Goal: Transaction & Acquisition: Purchase product/service

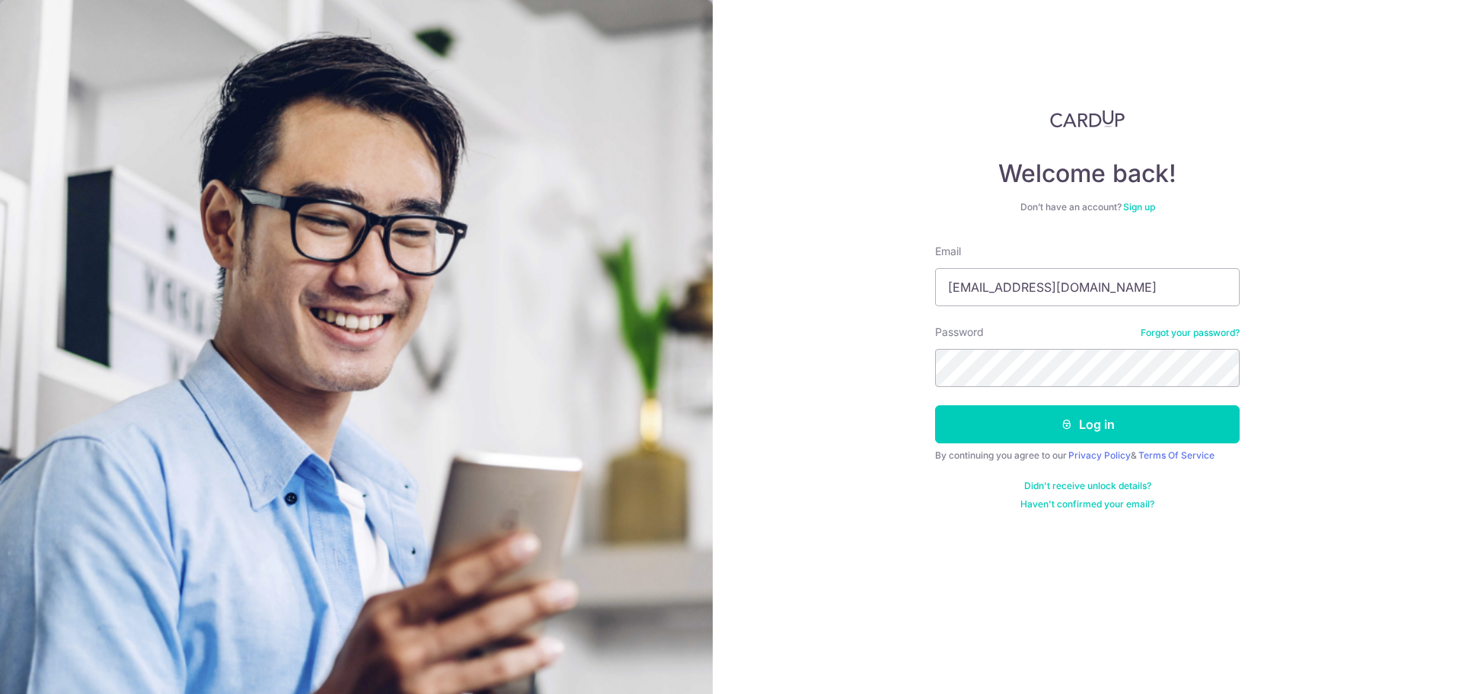
type input "eileenchong001@hotmail.com"
click at [1090, 420] on button "Log in" at bounding box center [1087, 424] width 305 height 38
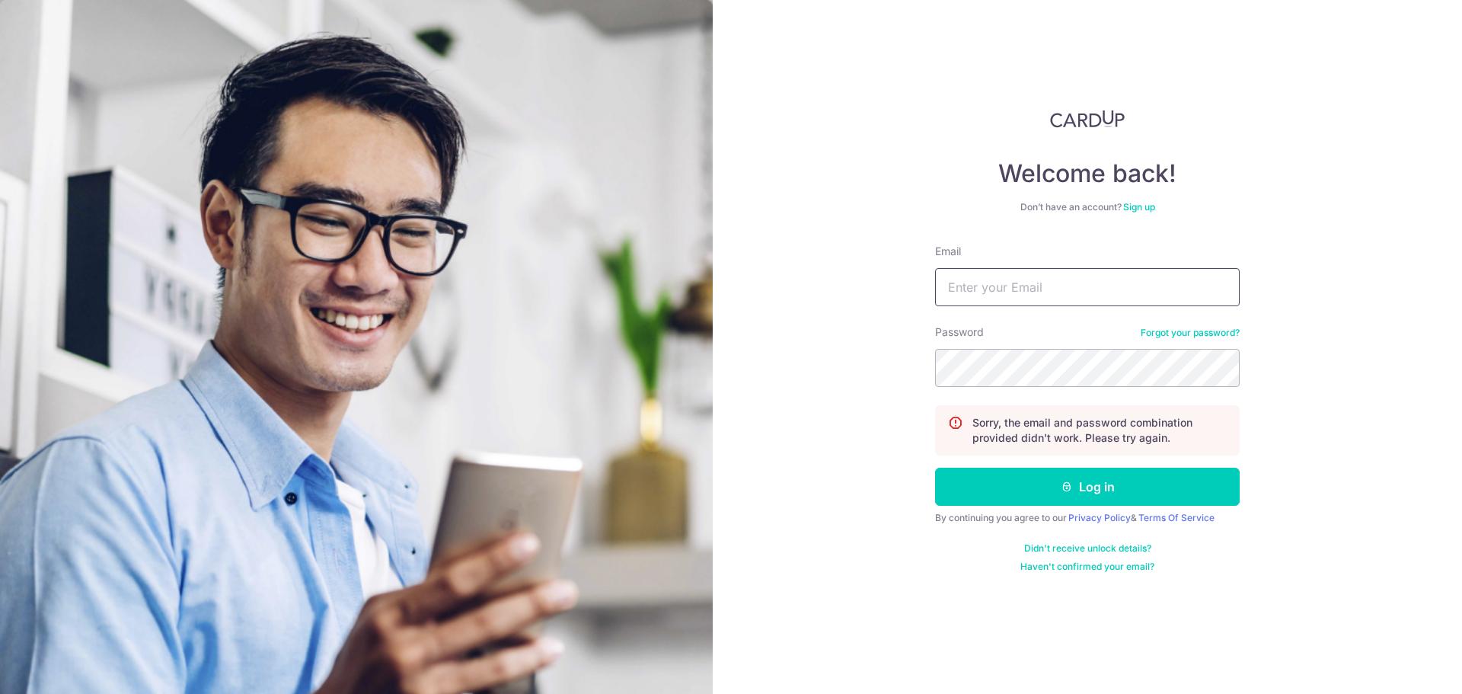
click at [1081, 278] on input "Email" at bounding box center [1087, 287] width 305 height 38
type input "[EMAIL_ADDRESS][DOMAIN_NAME]"
click at [935, 467] on button "Log in" at bounding box center [1087, 486] width 305 height 38
click at [1099, 488] on button "Log in" at bounding box center [1087, 486] width 305 height 38
click at [1153, 280] on input "Email" at bounding box center [1087, 287] width 305 height 38
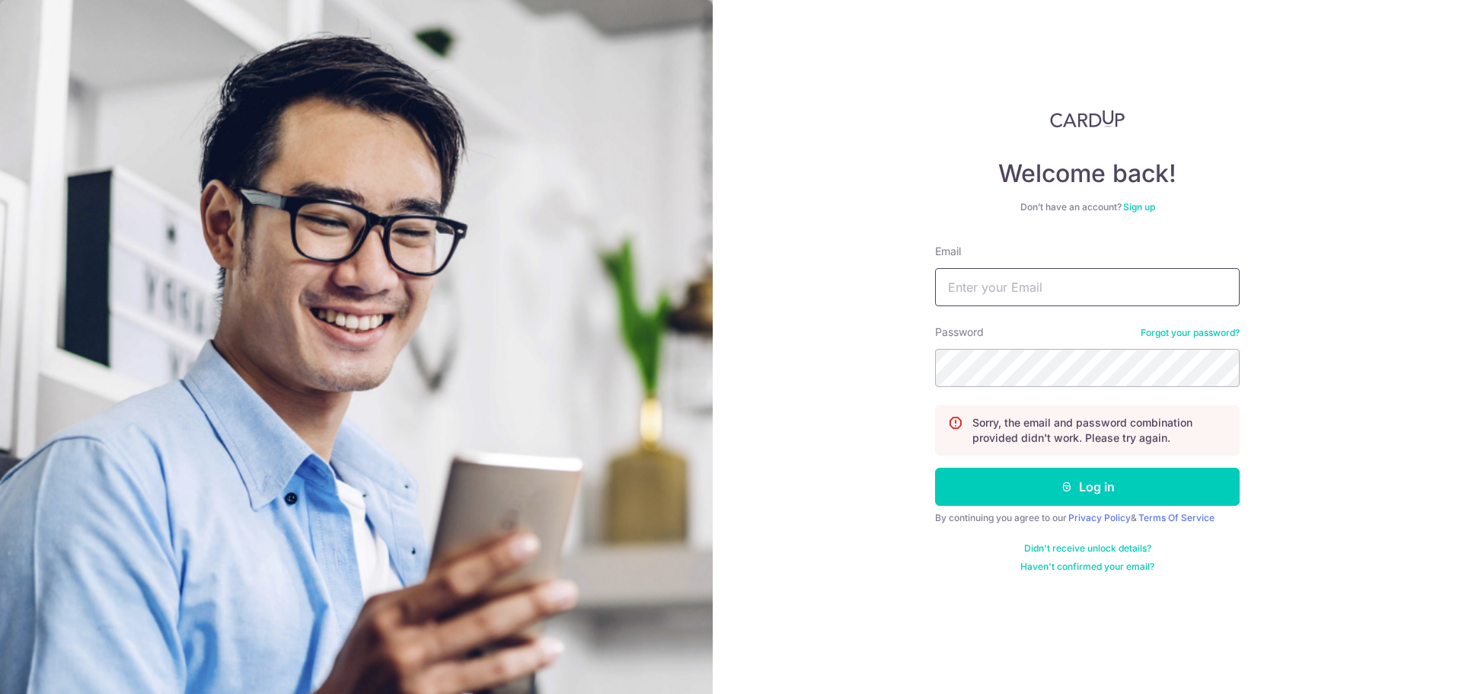
type input "[EMAIL_ADDRESS][DOMAIN_NAME]"
click at [1182, 342] on div "Password Forgot your password?" at bounding box center [1087, 355] width 305 height 62
click at [1194, 332] on link "Forgot your password?" at bounding box center [1190, 333] width 99 height 12
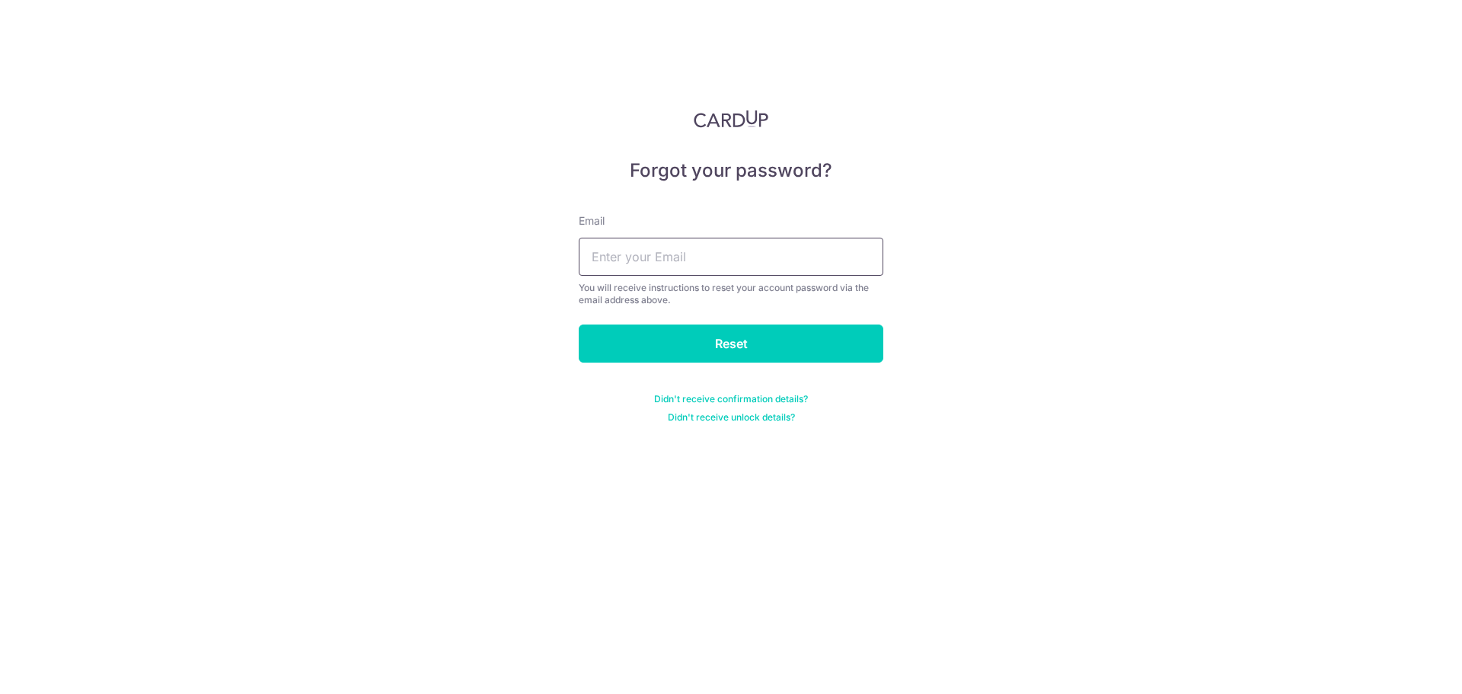
click at [766, 244] on input "text" at bounding box center [731, 257] width 305 height 38
type input "[EMAIL_ADDRESS][DOMAIN_NAME]"
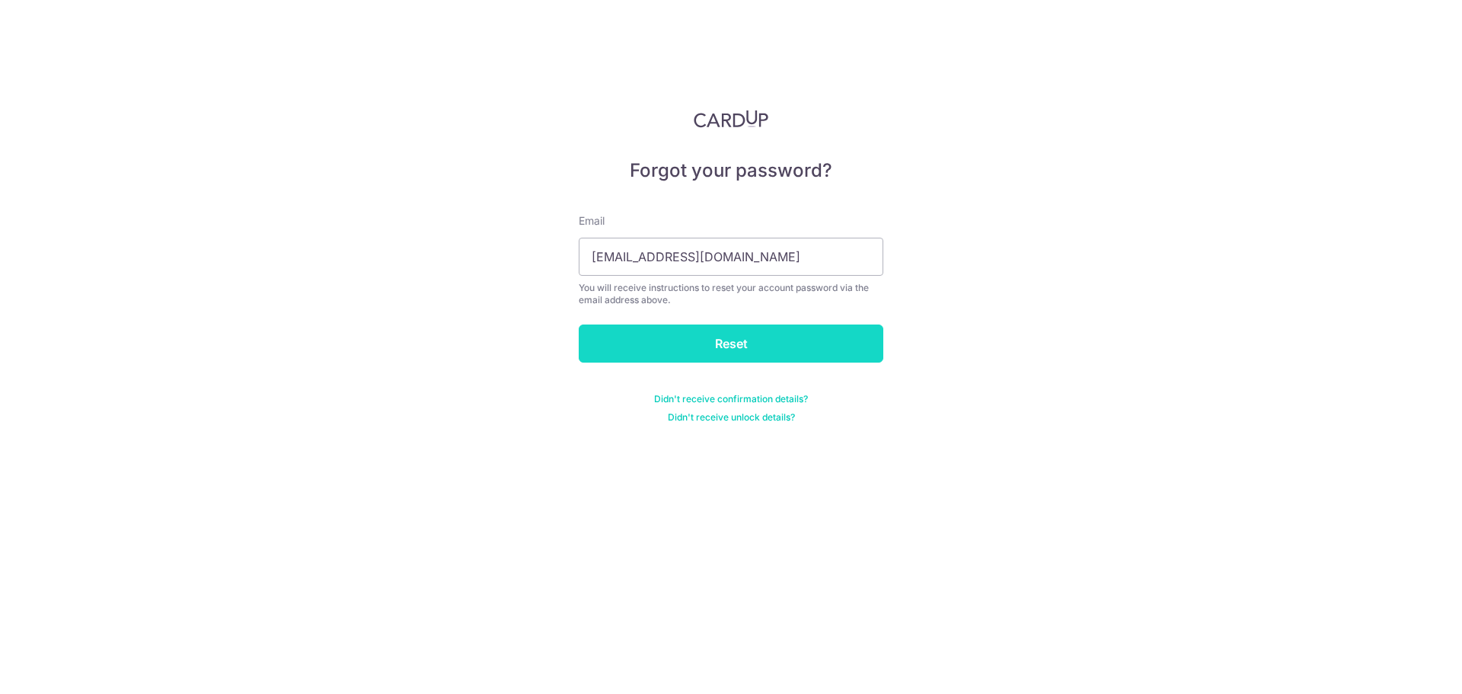
click at [741, 345] on input "Reset" at bounding box center [731, 343] width 305 height 38
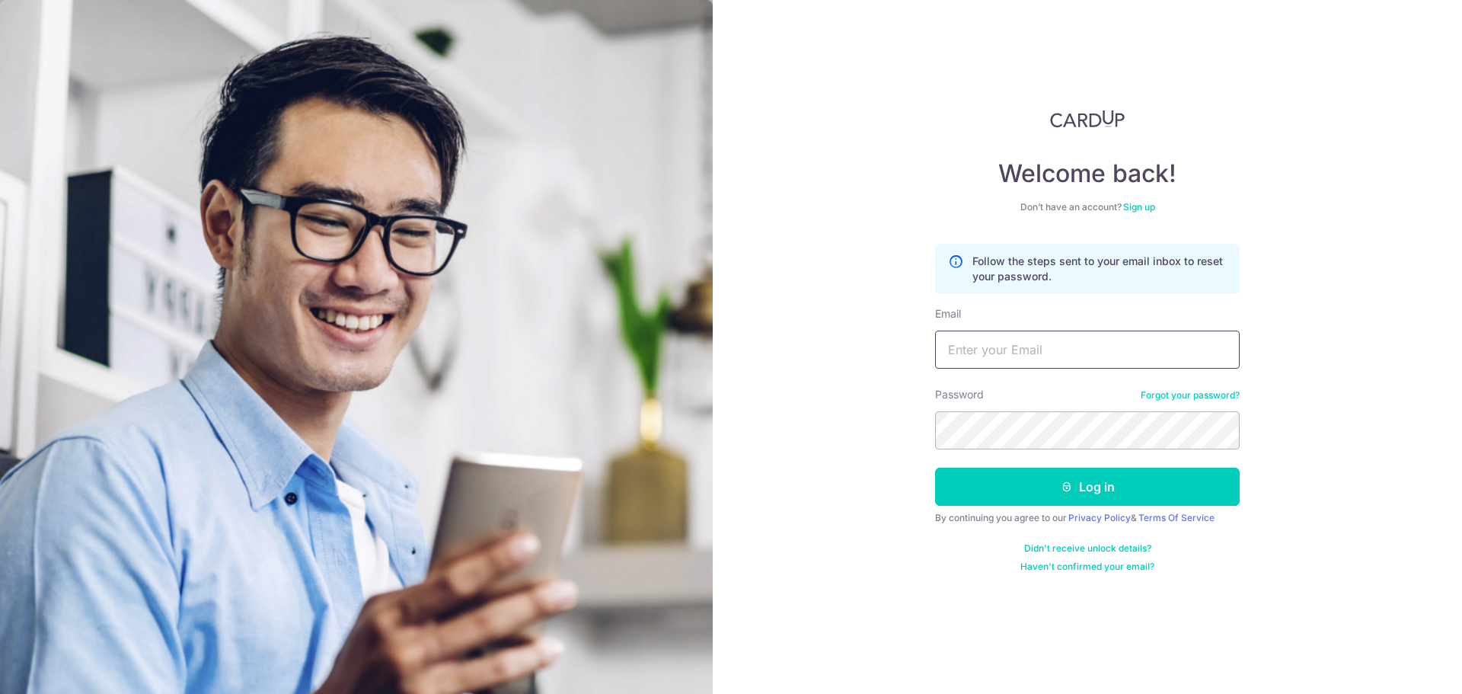
click at [1092, 340] on input "Email" at bounding box center [1087, 349] width 305 height 38
type input "[EMAIL_ADDRESS][DOMAIN_NAME]"
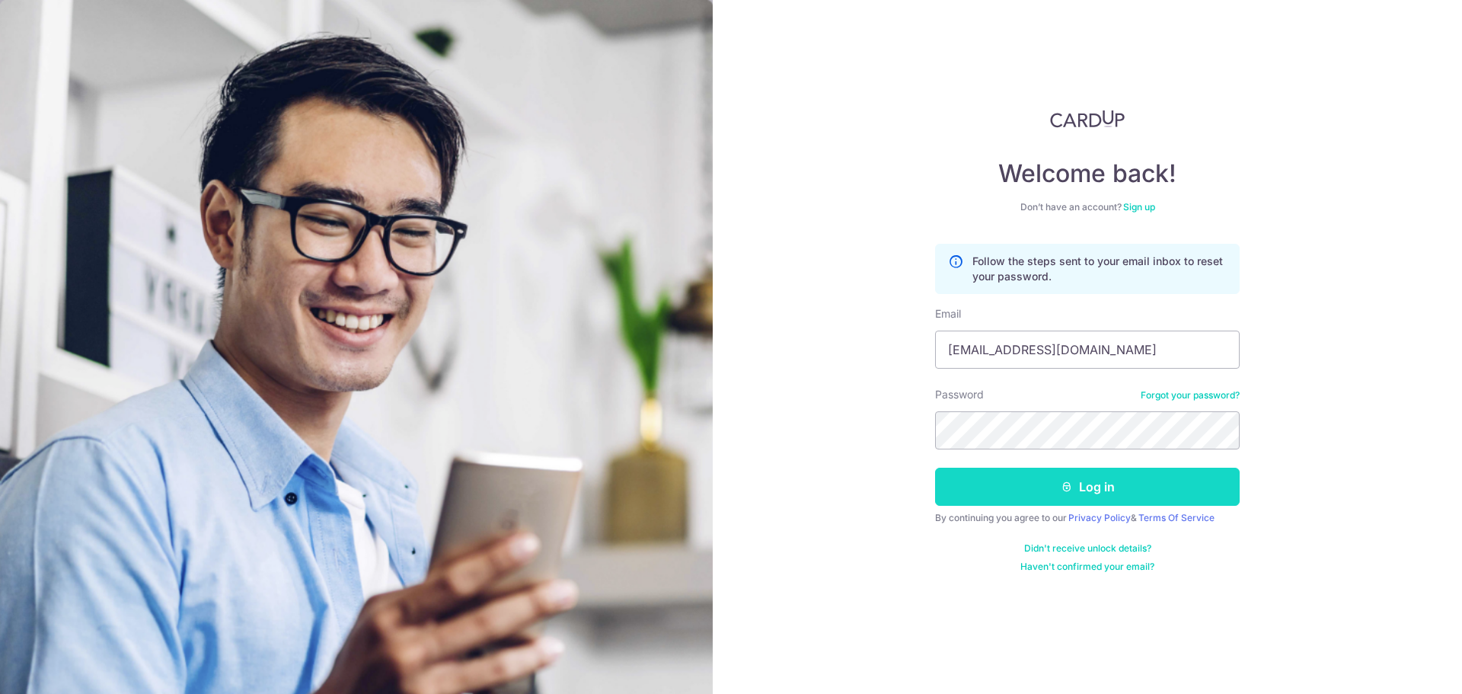
click at [1116, 492] on button "Log in" at bounding box center [1087, 486] width 305 height 38
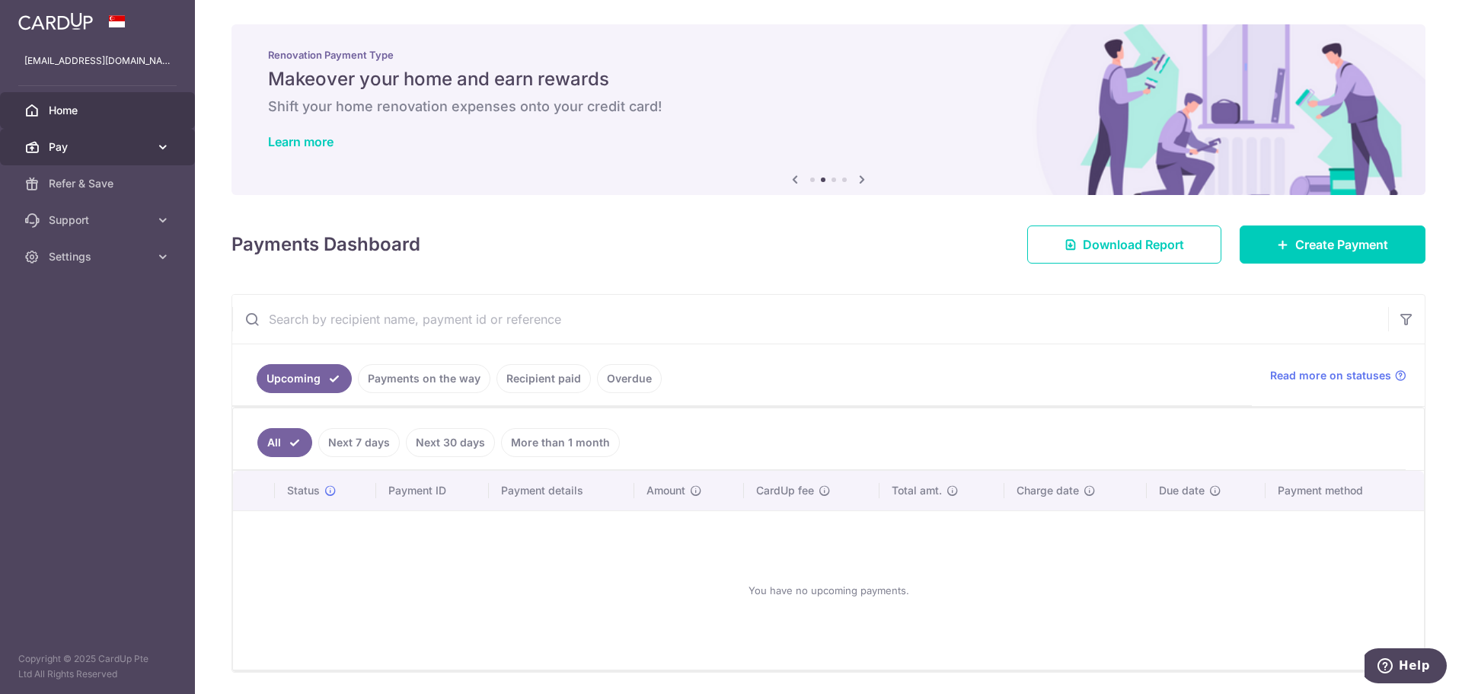
click at [114, 152] on span "Pay" at bounding box center [99, 146] width 101 height 15
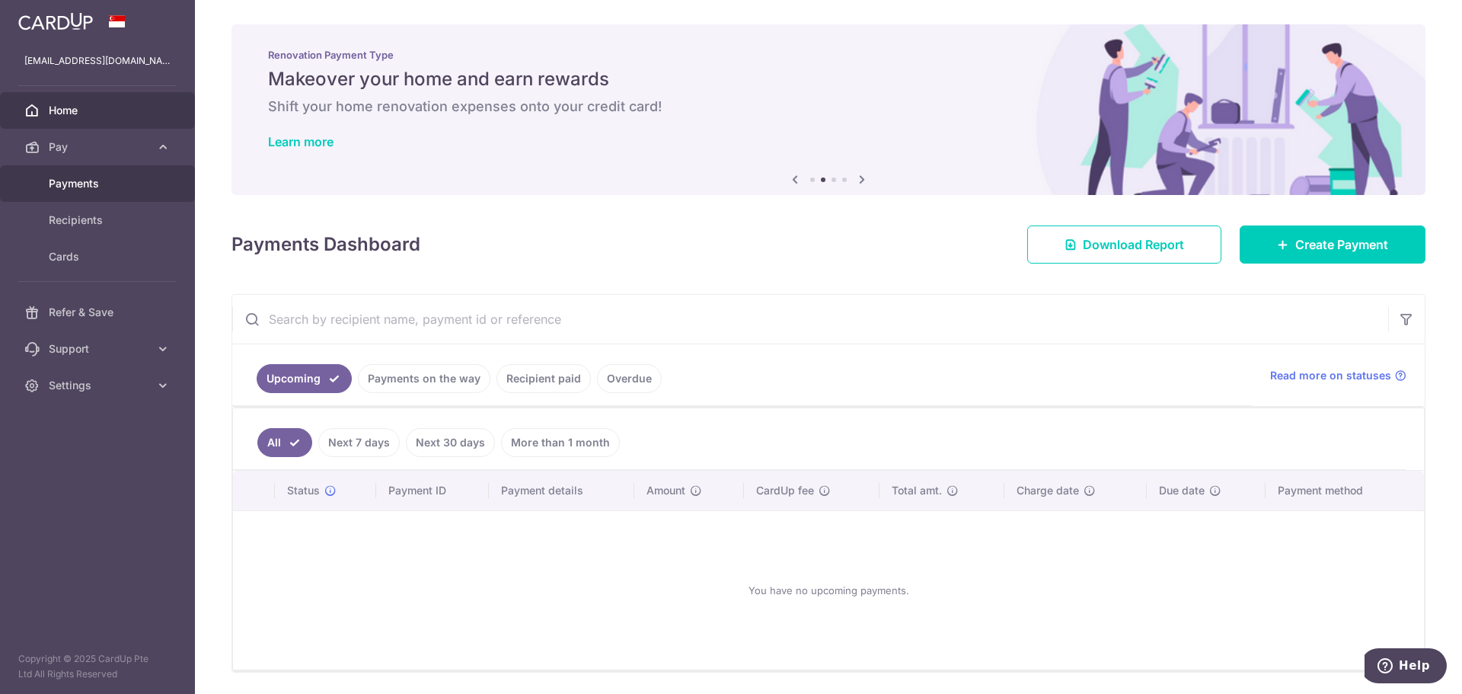
click at [75, 186] on span "Payments" at bounding box center [99, 183] width 101 height 15
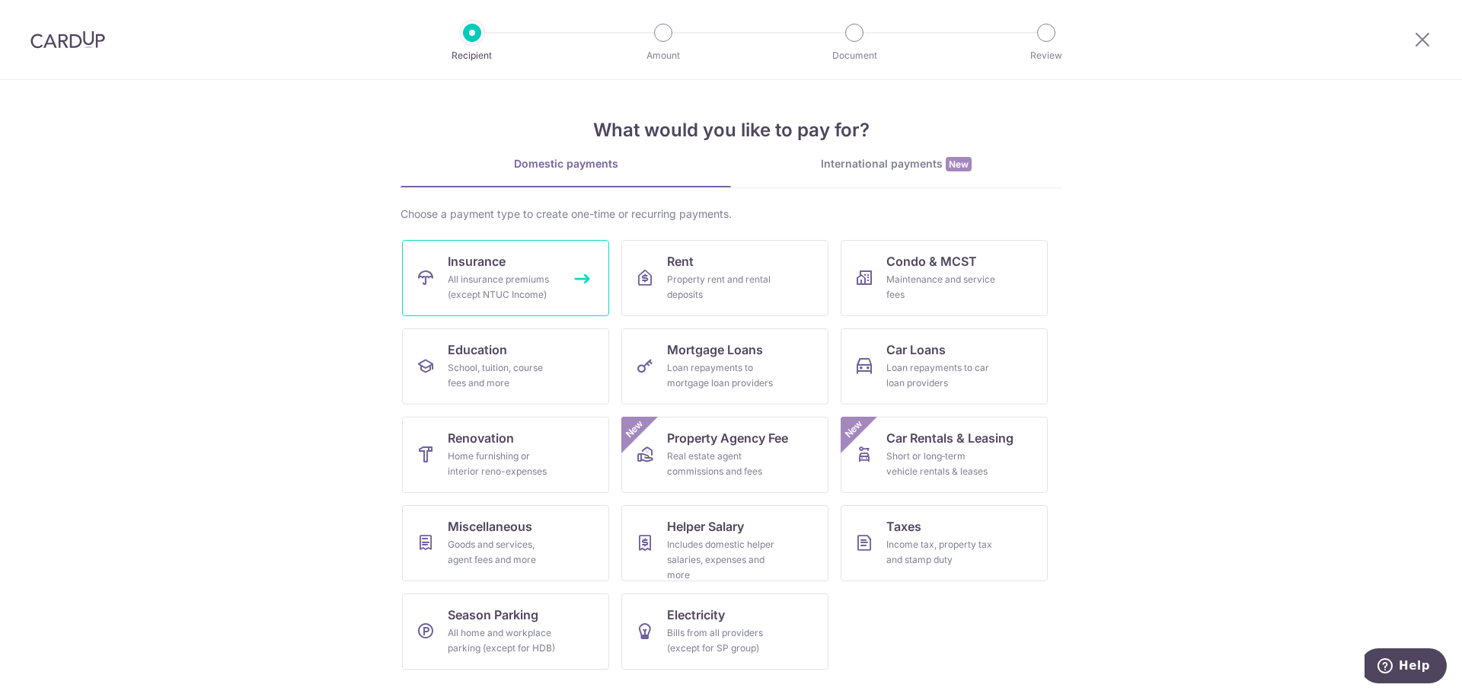
click at [534, 291] on div "All insurance premiums (except NTUC Income)" at bounding box center [503, 287] width 110 height 30
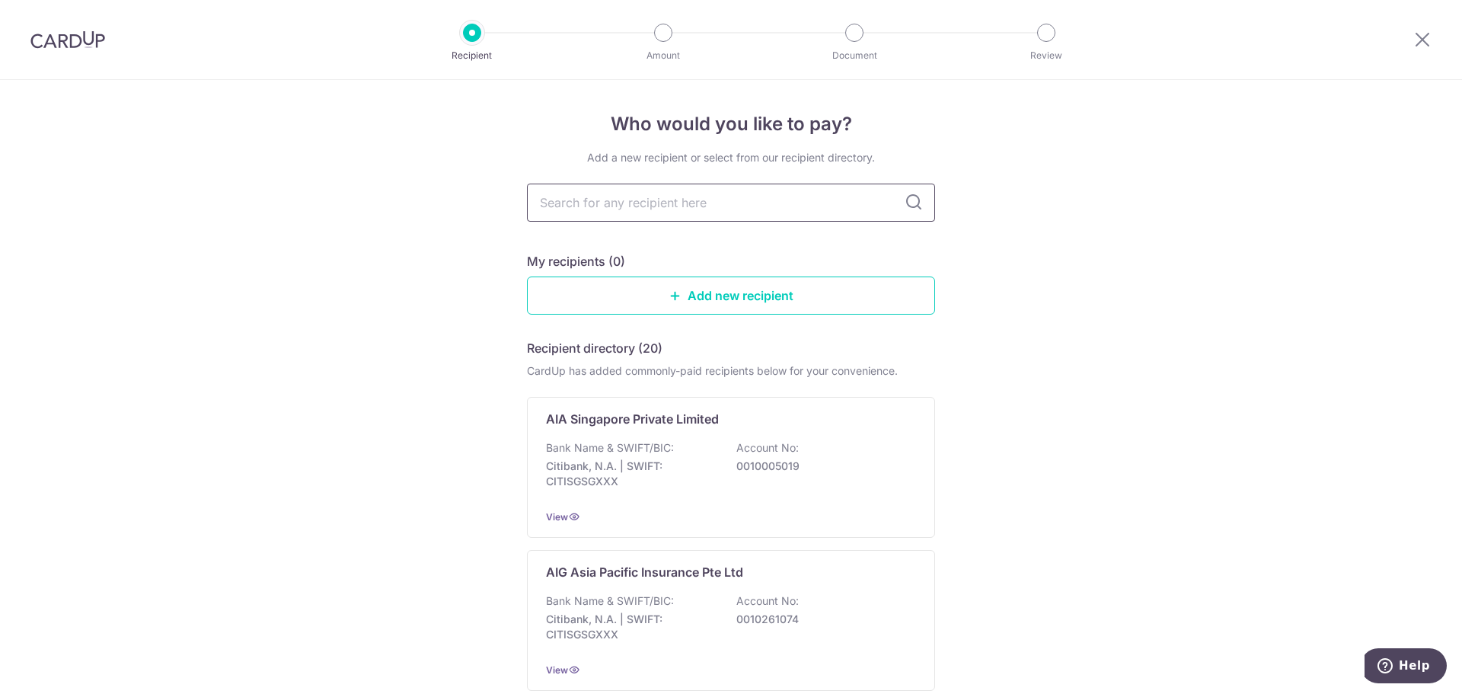
click at [773, 193] on input "text" at bounding box center [731, 202] width 408 height 38
type input "manual"
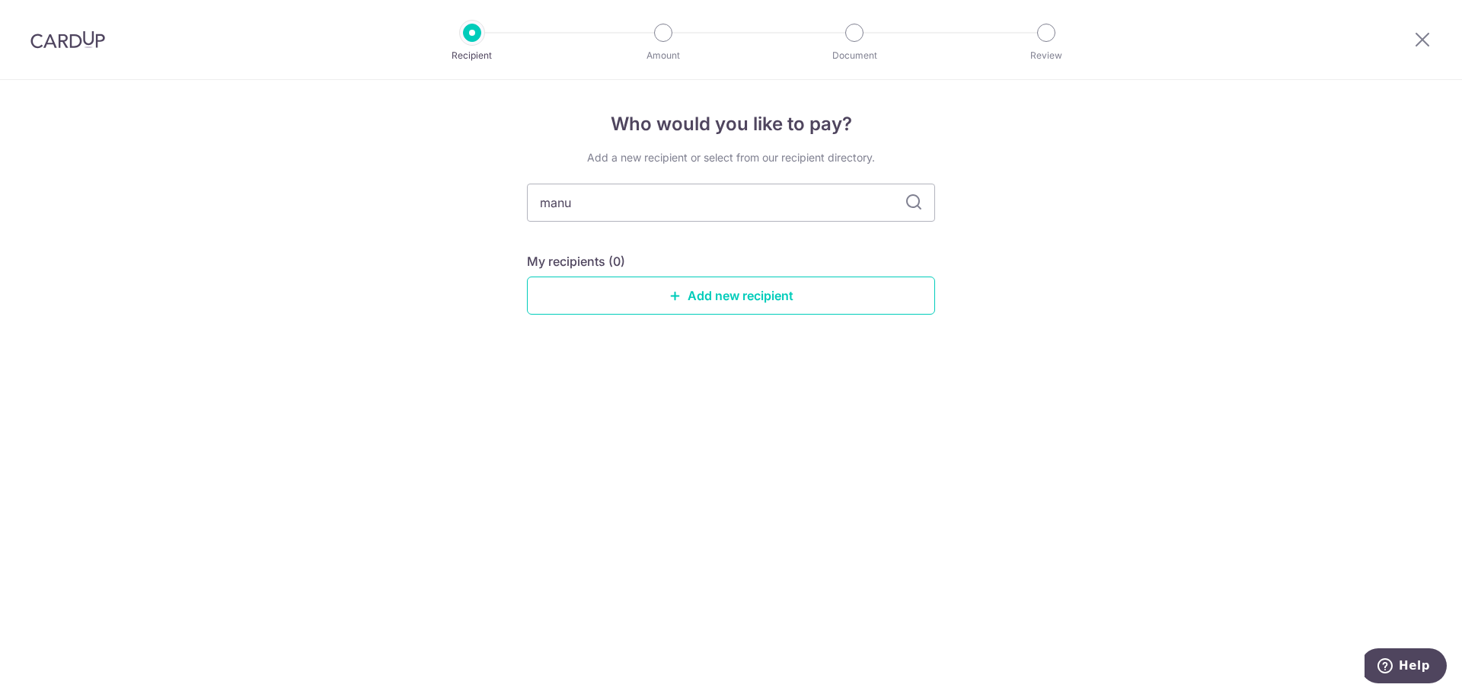
type input "manul"
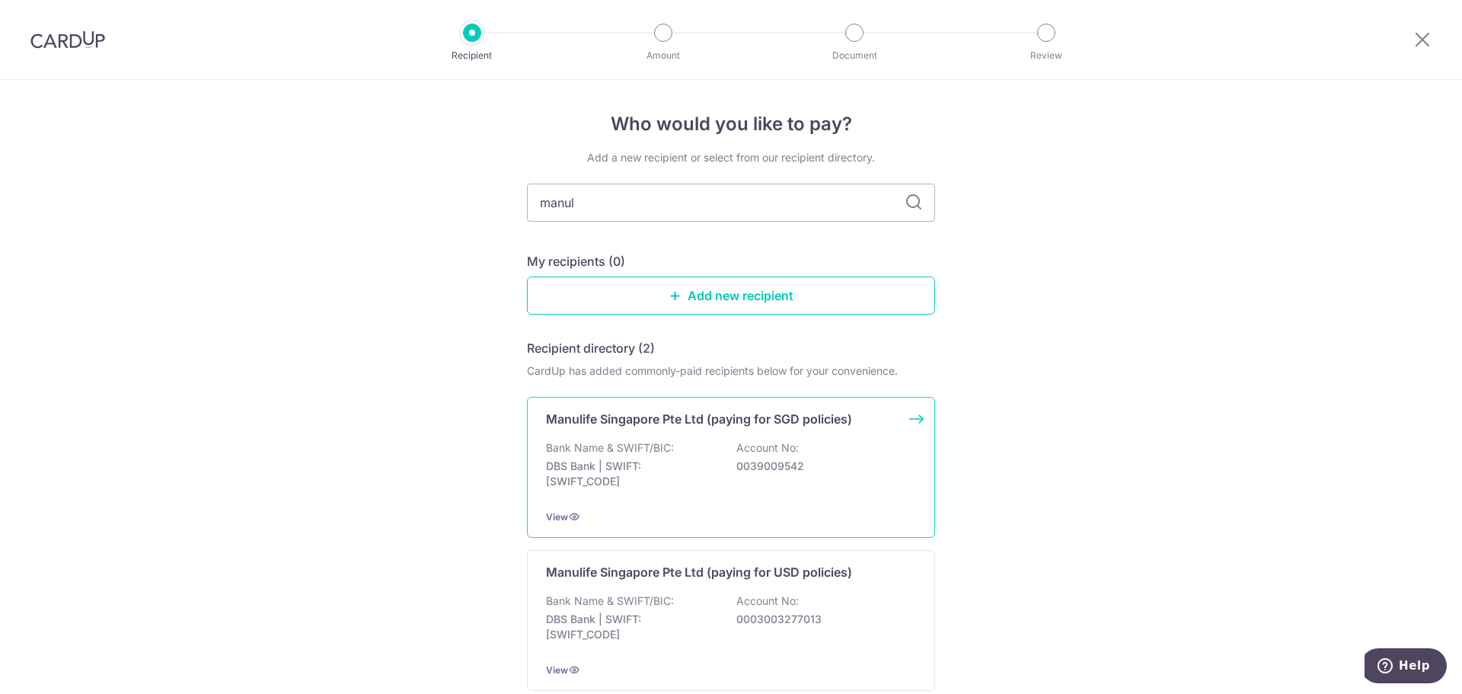
click at [759, 449] on p "Account No:" at bounding box center [767, 447] width 62 height 15
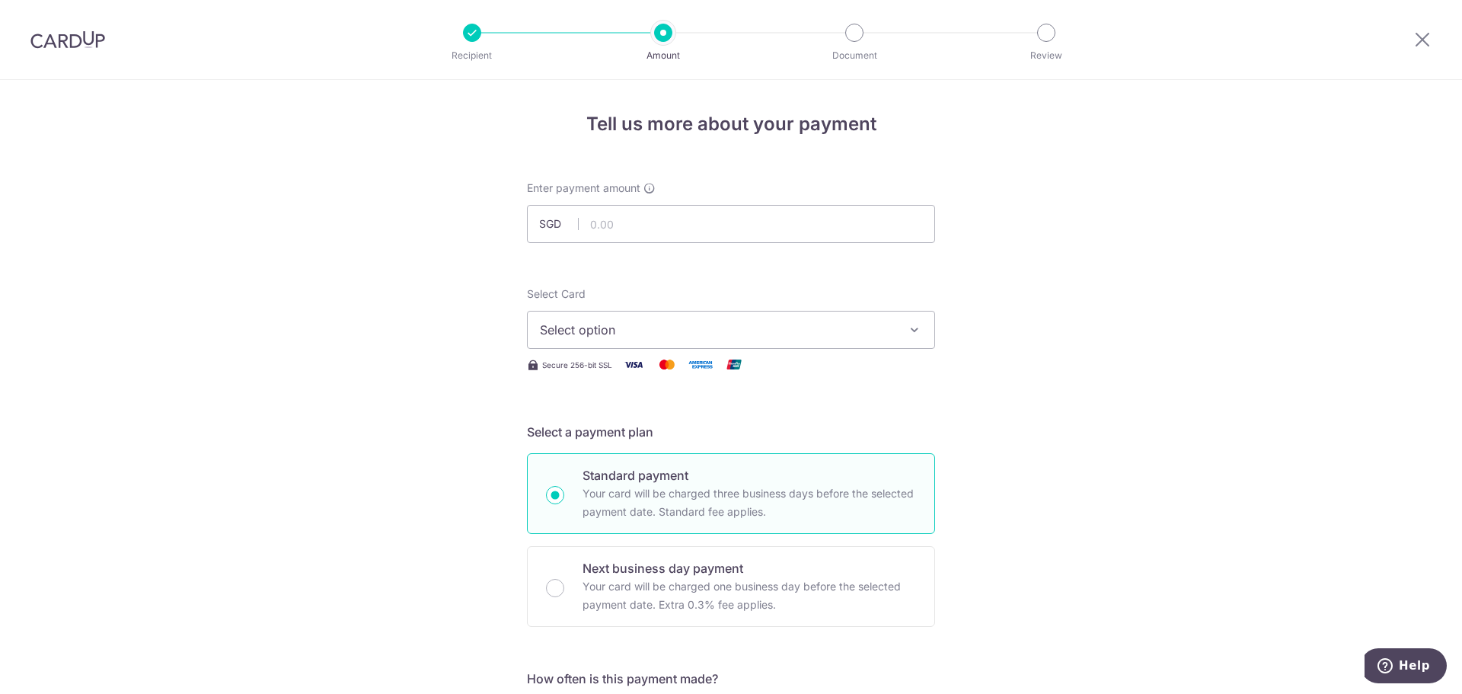
click at [755, 331] on span "Select option" at bounding box center [717, 330] width 355 height 18
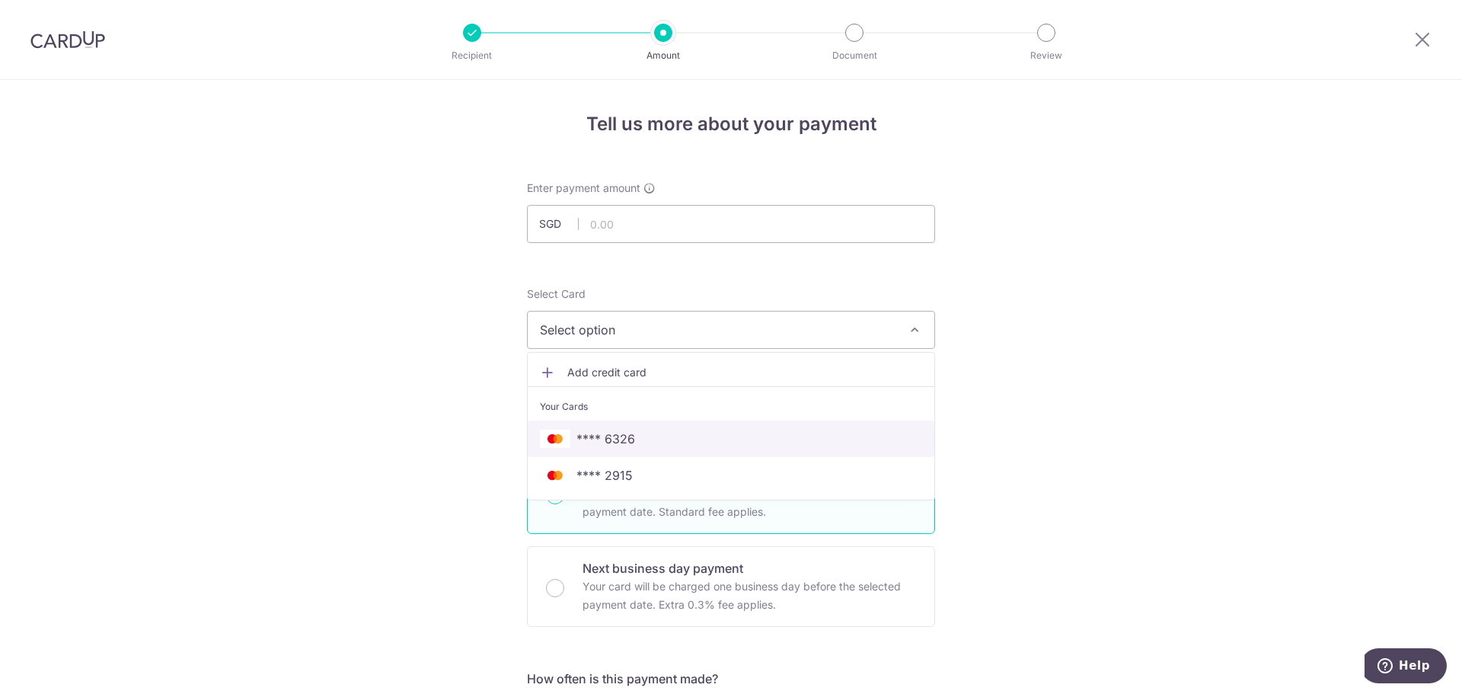
click at [707, 434] on span "**** 6326" at bounding box center [731, 438] width 382 height 18
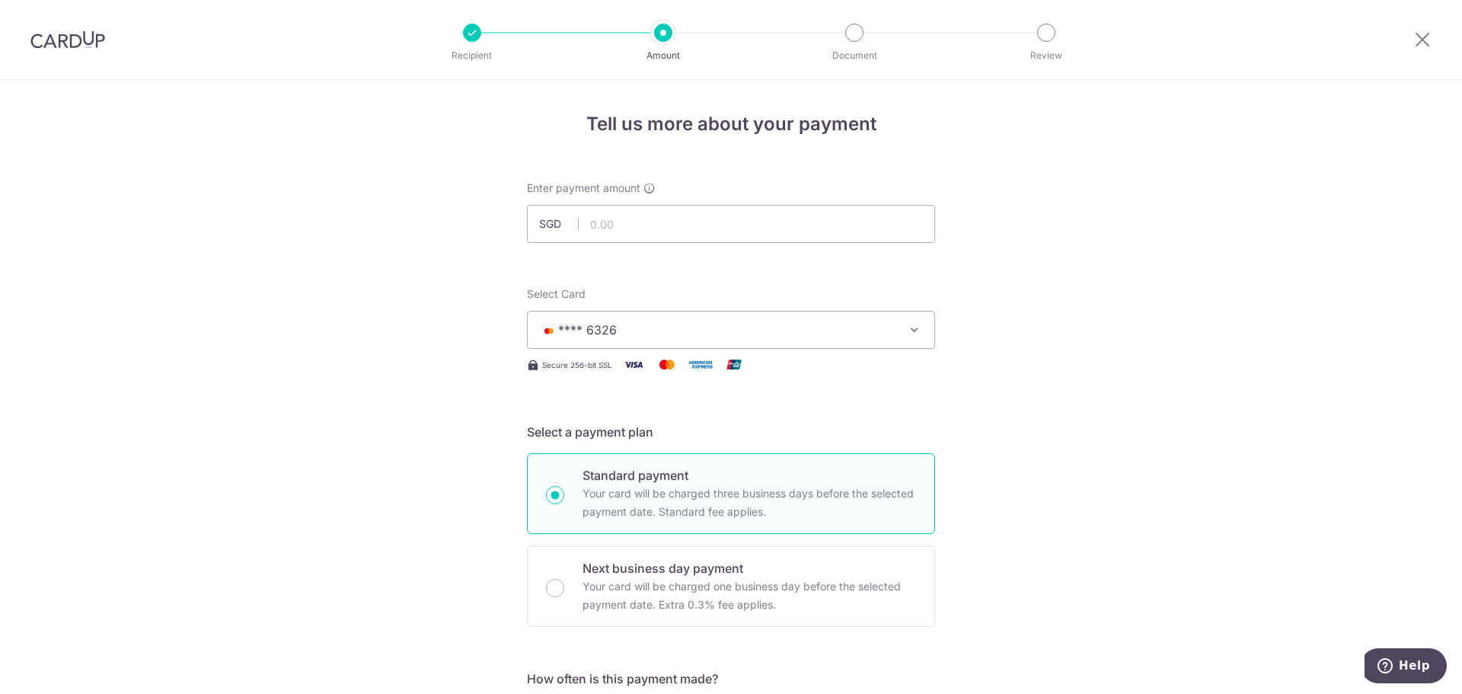
click at [920, 333] on button "**** 6326" at bounding box center [731, 330] width 408 height 38
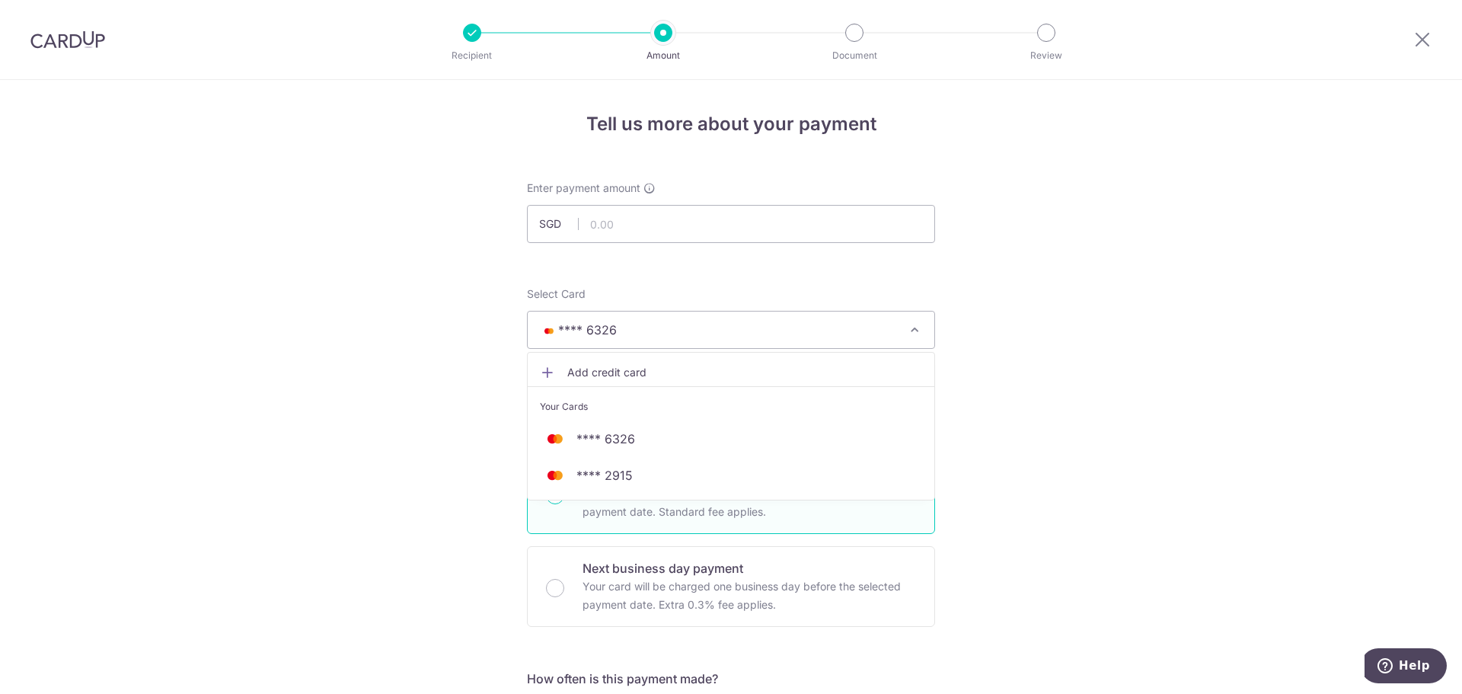
click at [649, 368] on span "Add credit card" at bounding box center [744, 372] width 355 height 15
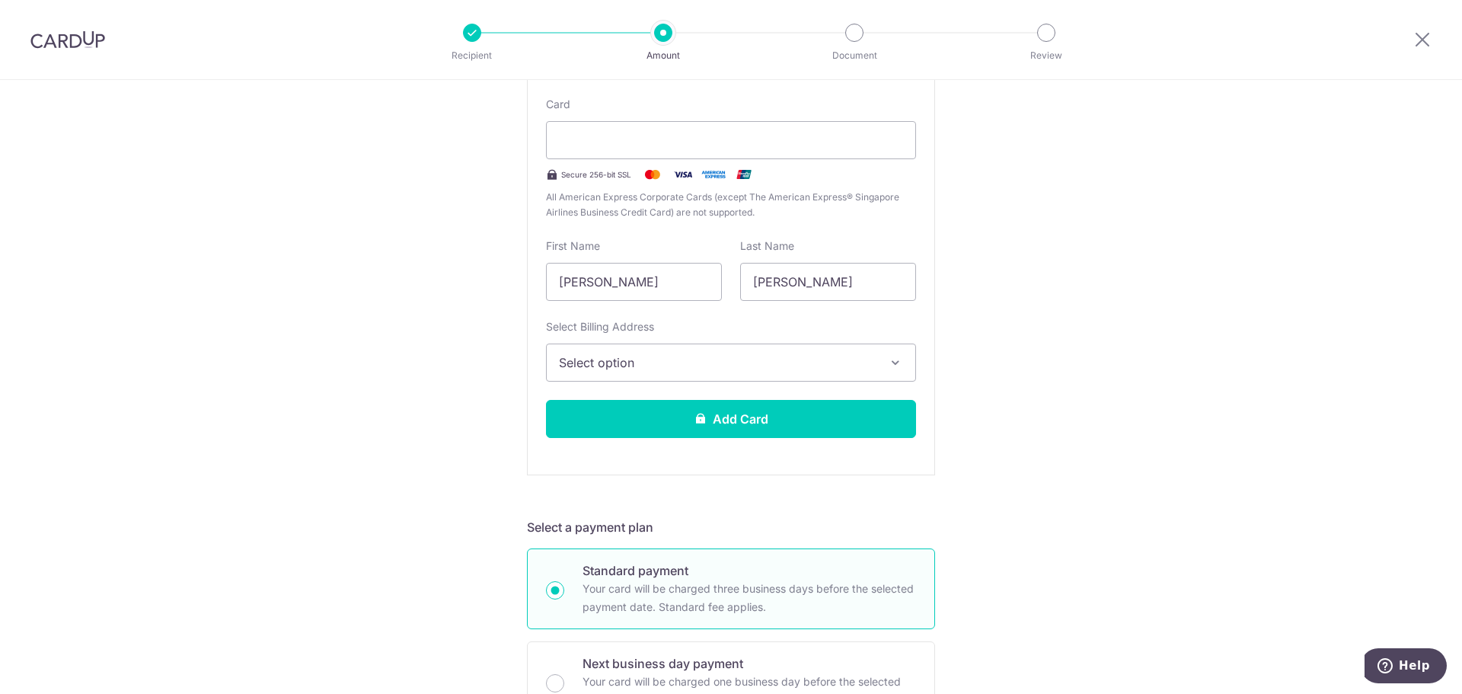
scroll to position [381, 0]
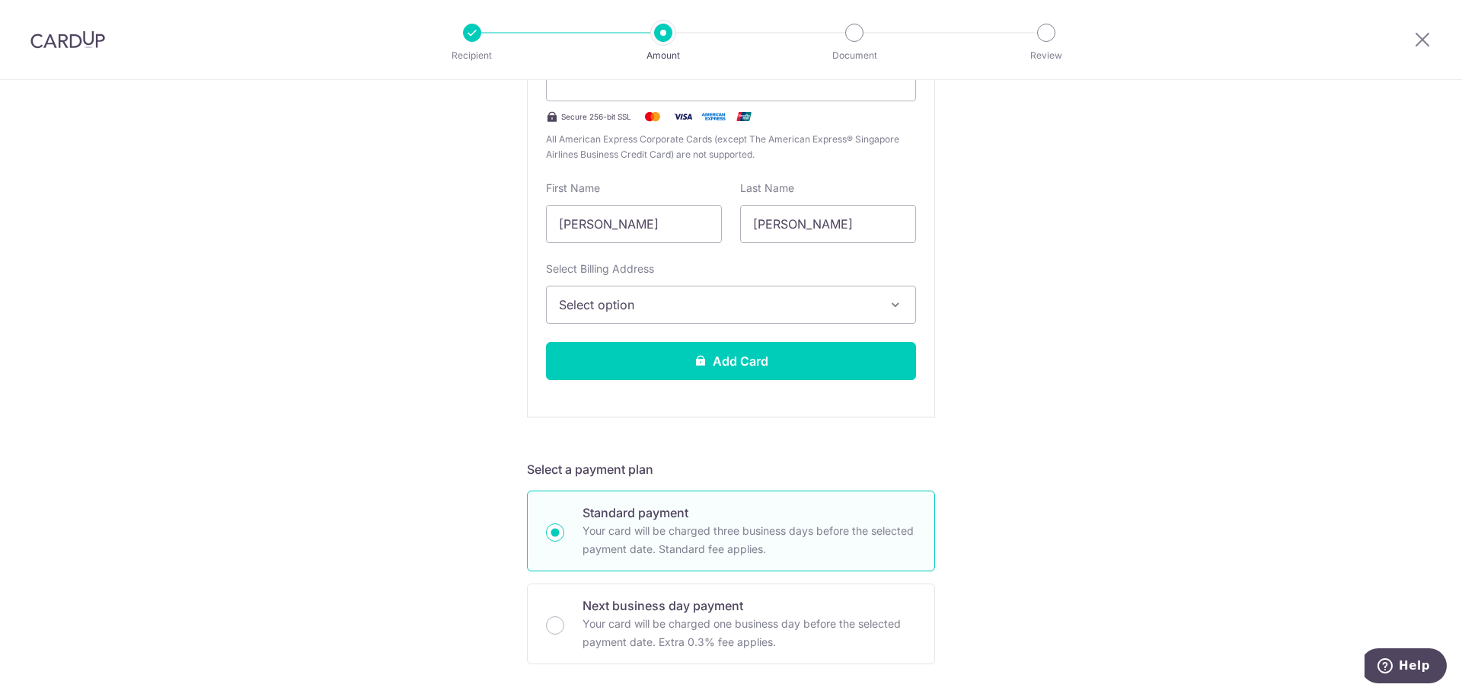
click at [877, 298] on button "Select option" at bounding box center [731, 305] width 370 height 38
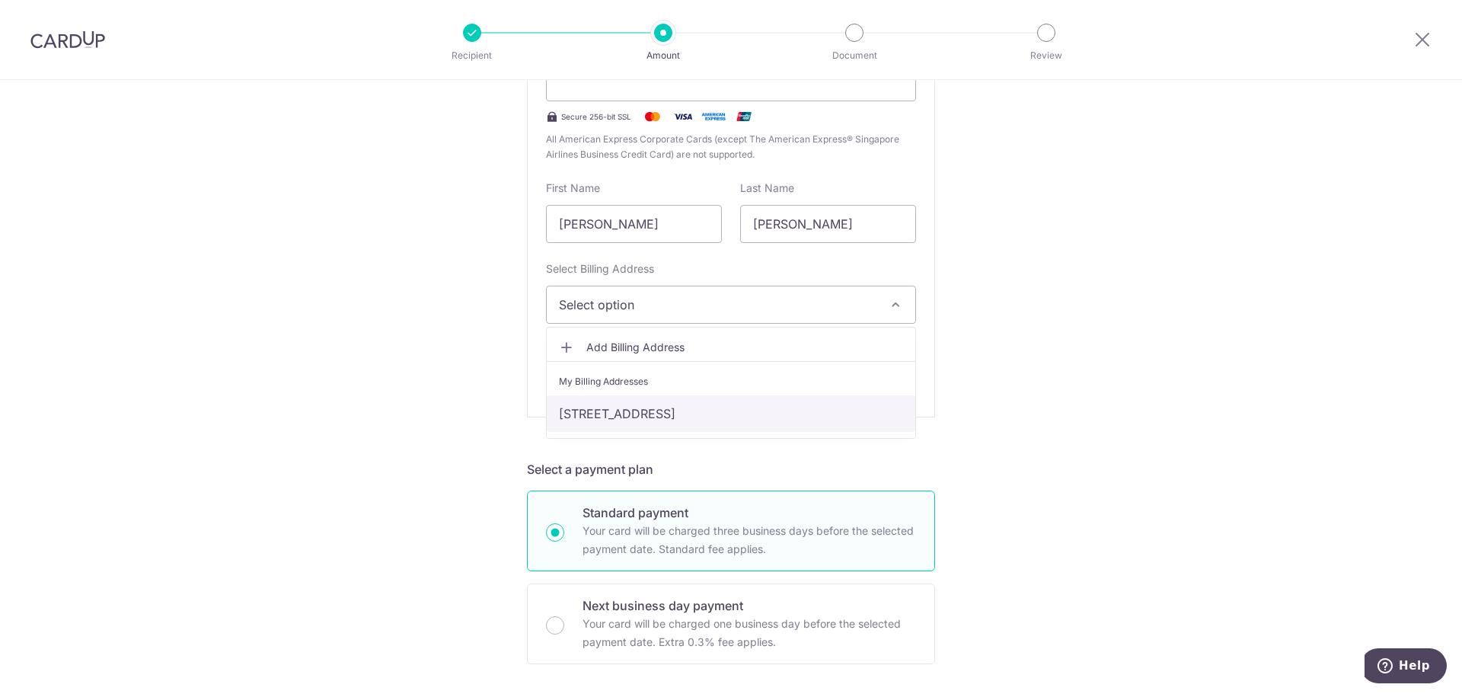
click at [851, 414] on link "[STREET_ADDRESS]" at bounding box center [731, 413] width 369 height 37
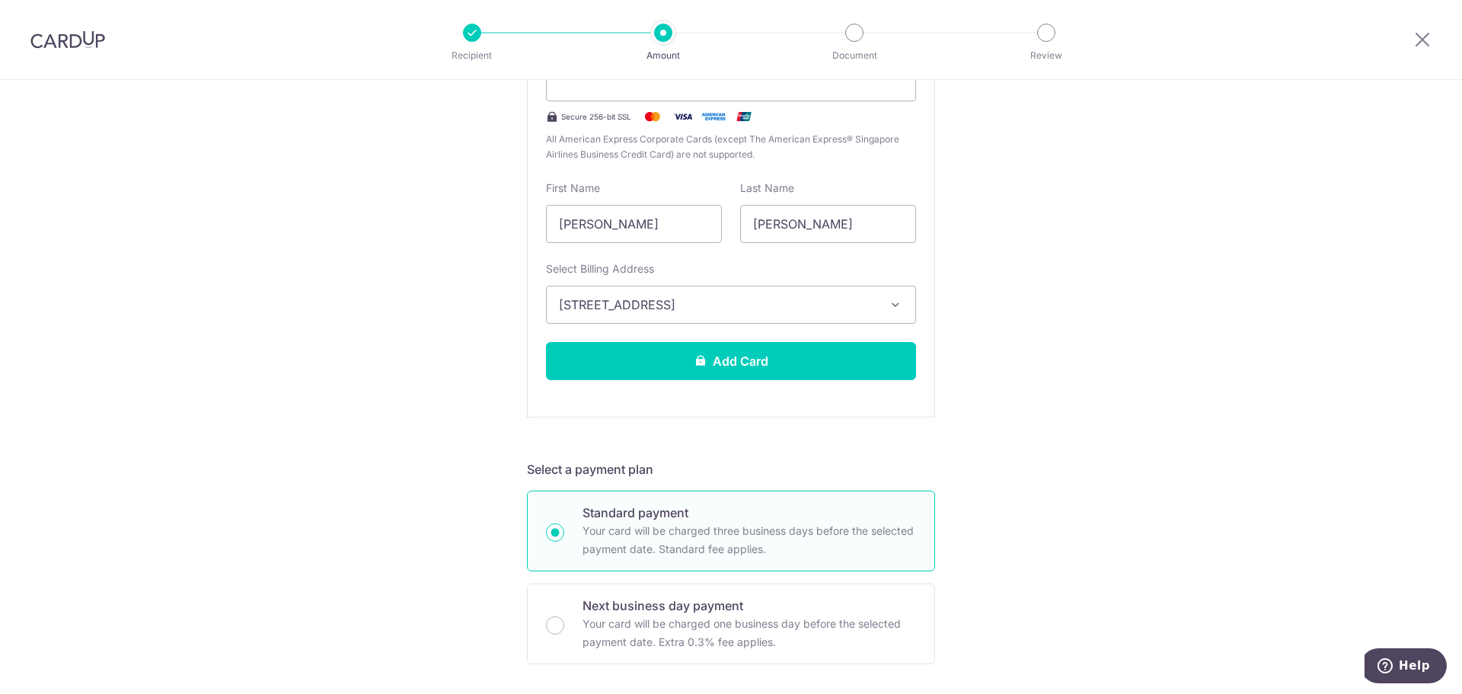
scroll to position [76, 0]
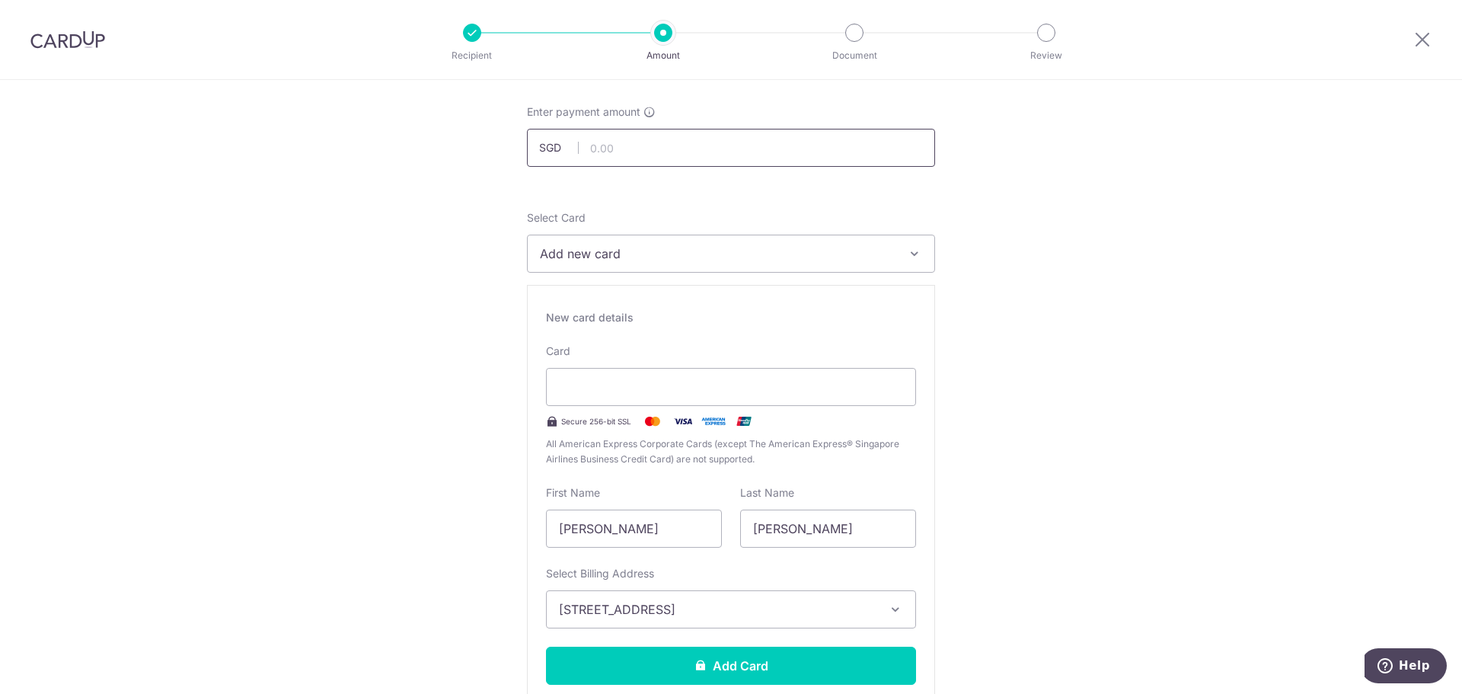
click at [803, 153] on input "text" at bounding box center [731, 148] width 408 height 38
type input "10,000.00"
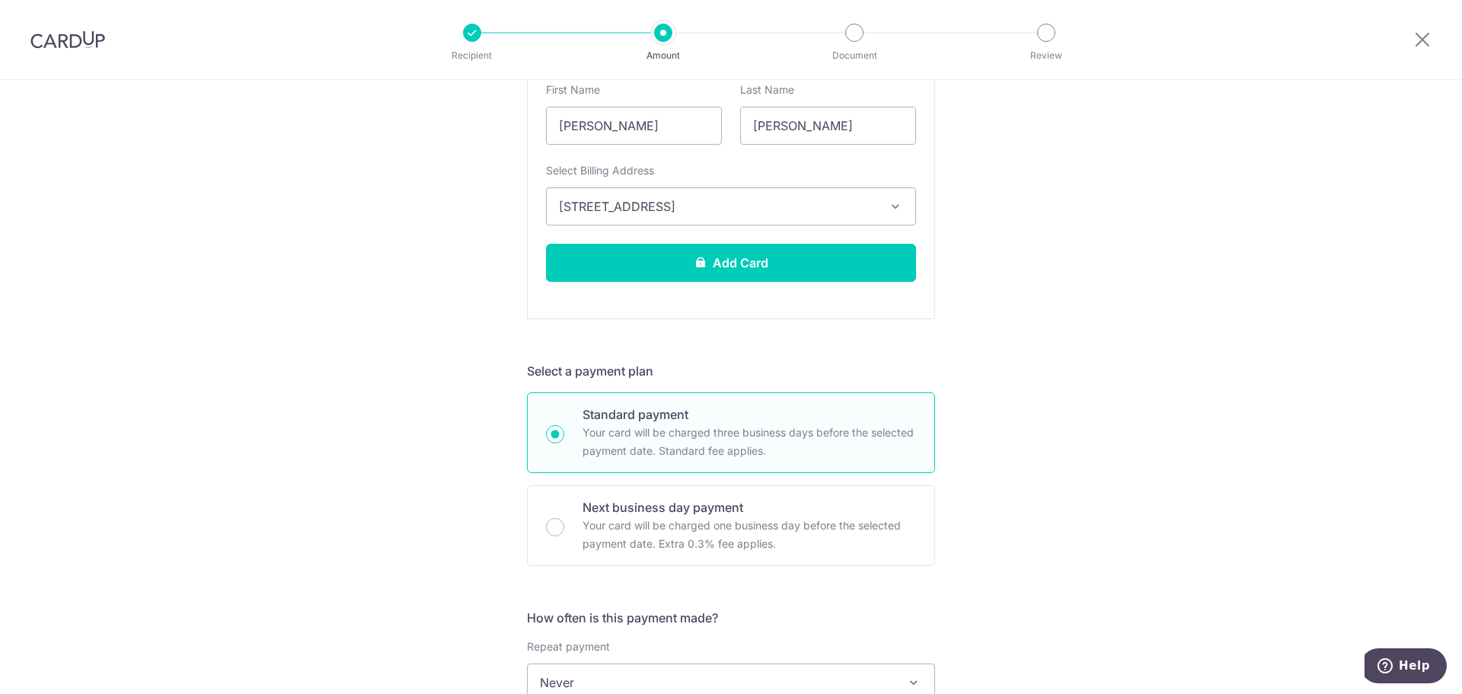
scroll to position [457, 0]
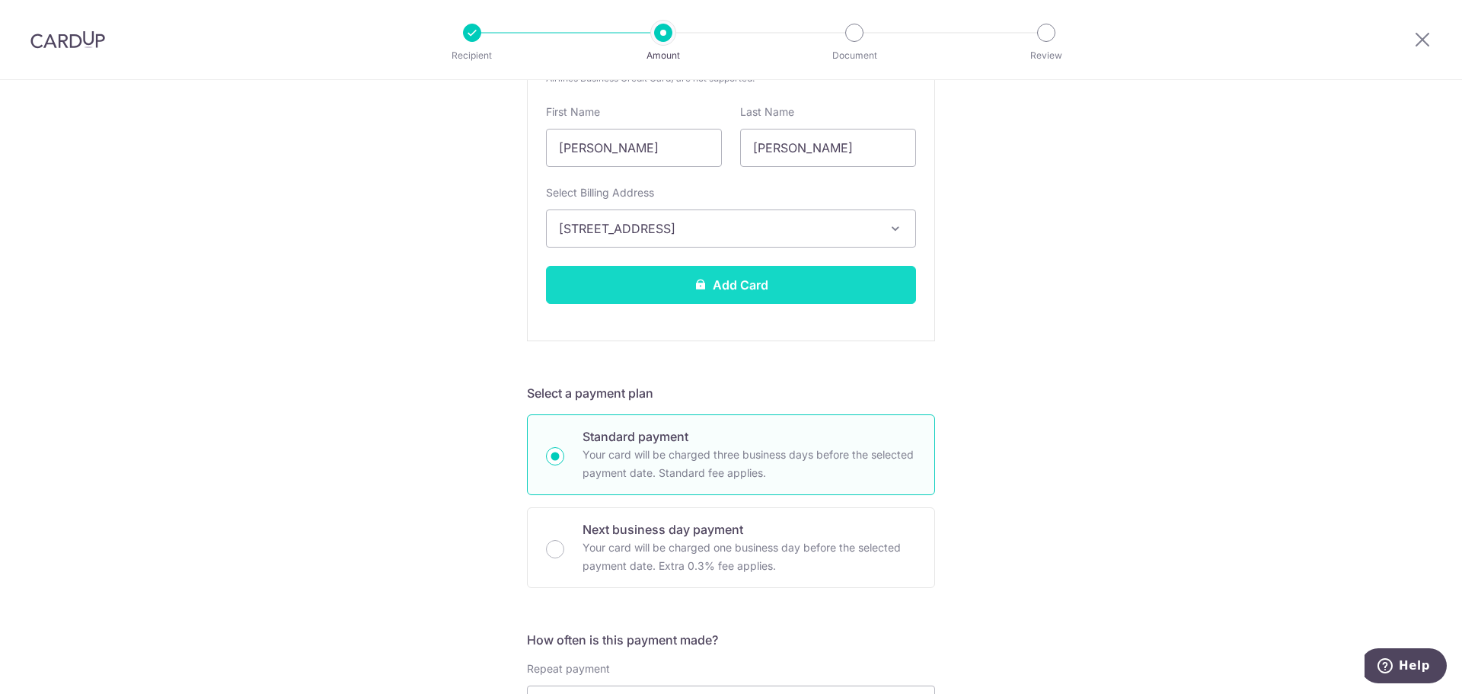
click at [831, 282] on button "Add Card" at bounding box center [731, 285] width 370 height 38
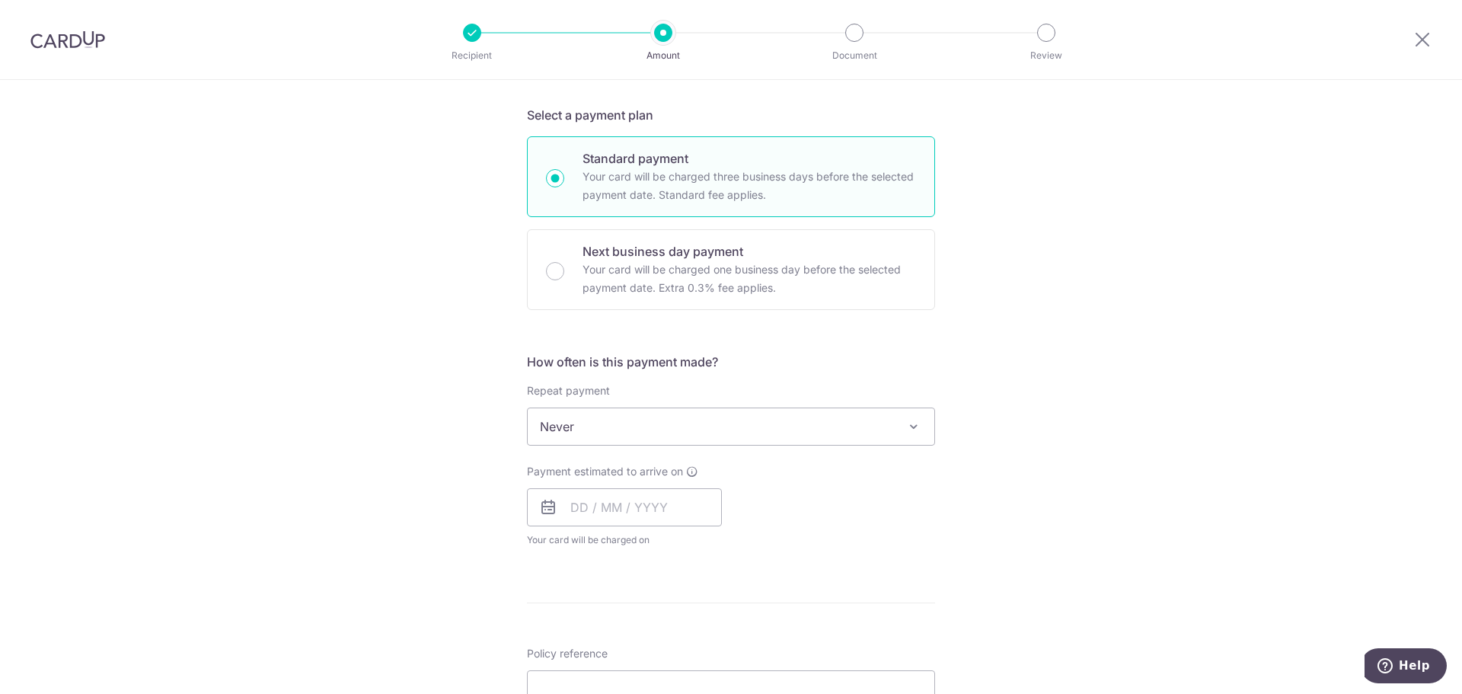
scroll to position [761, 0]
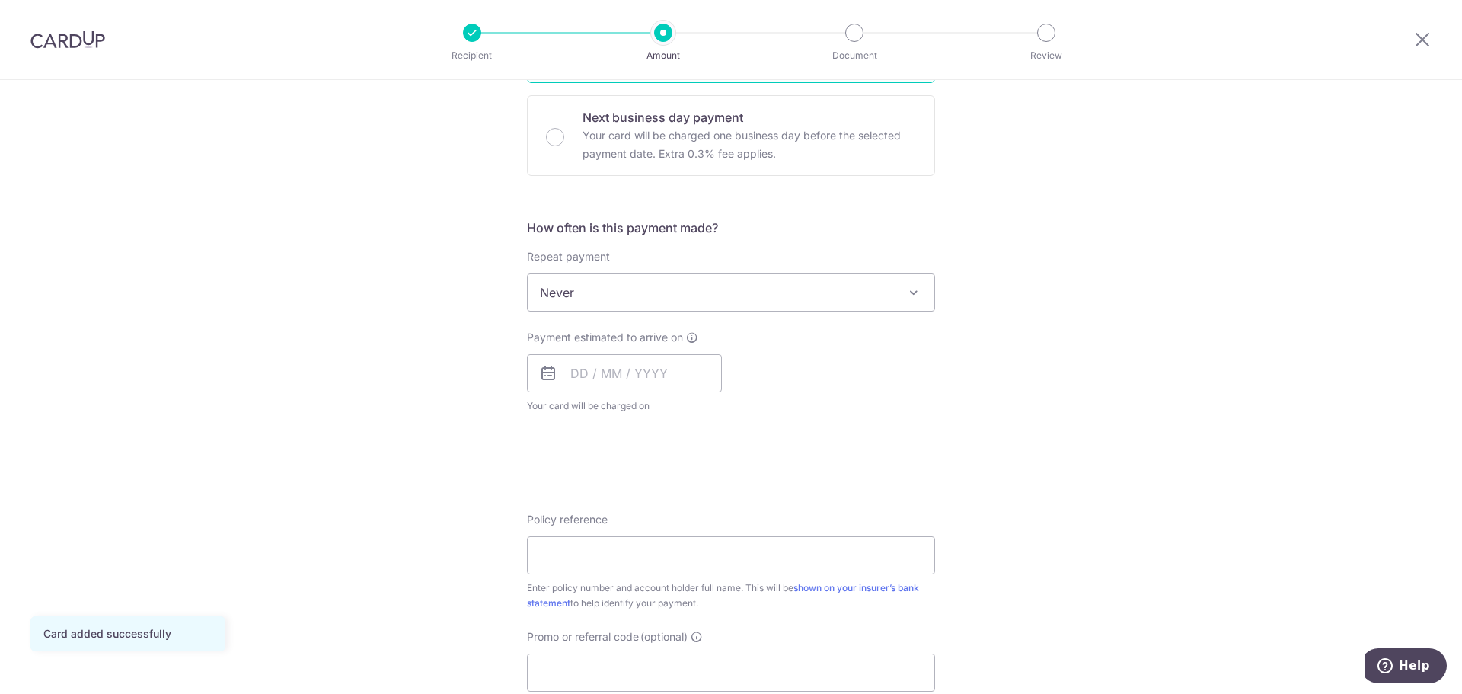
scroll to position [457, 0]
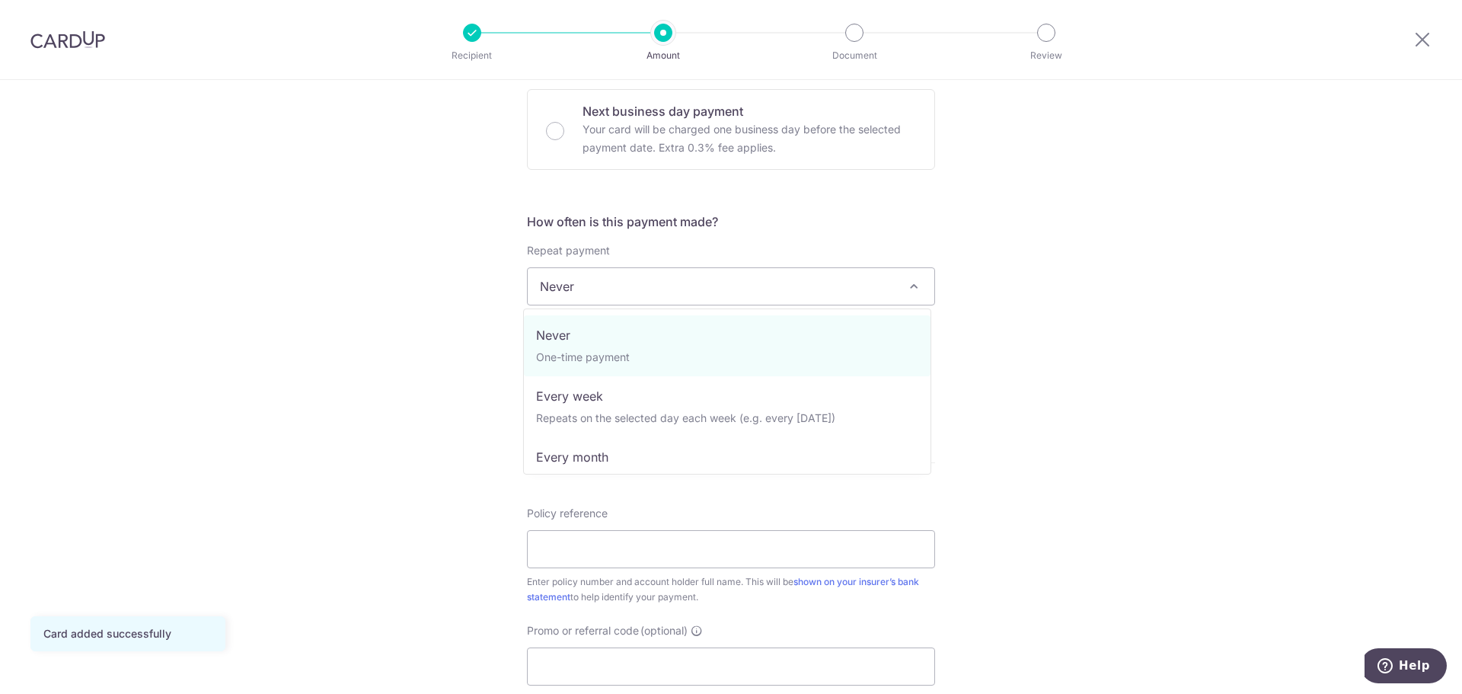
click at [903, 295] on span "Never" at bounding box center [731, 286] width 407 height 37
click at [1080, 305] on div "Tell us more about your payment Enter payment amount SGD 10,000.00 10000.00 Car…" at bounding box center [731, 311] width 1462 height 1377
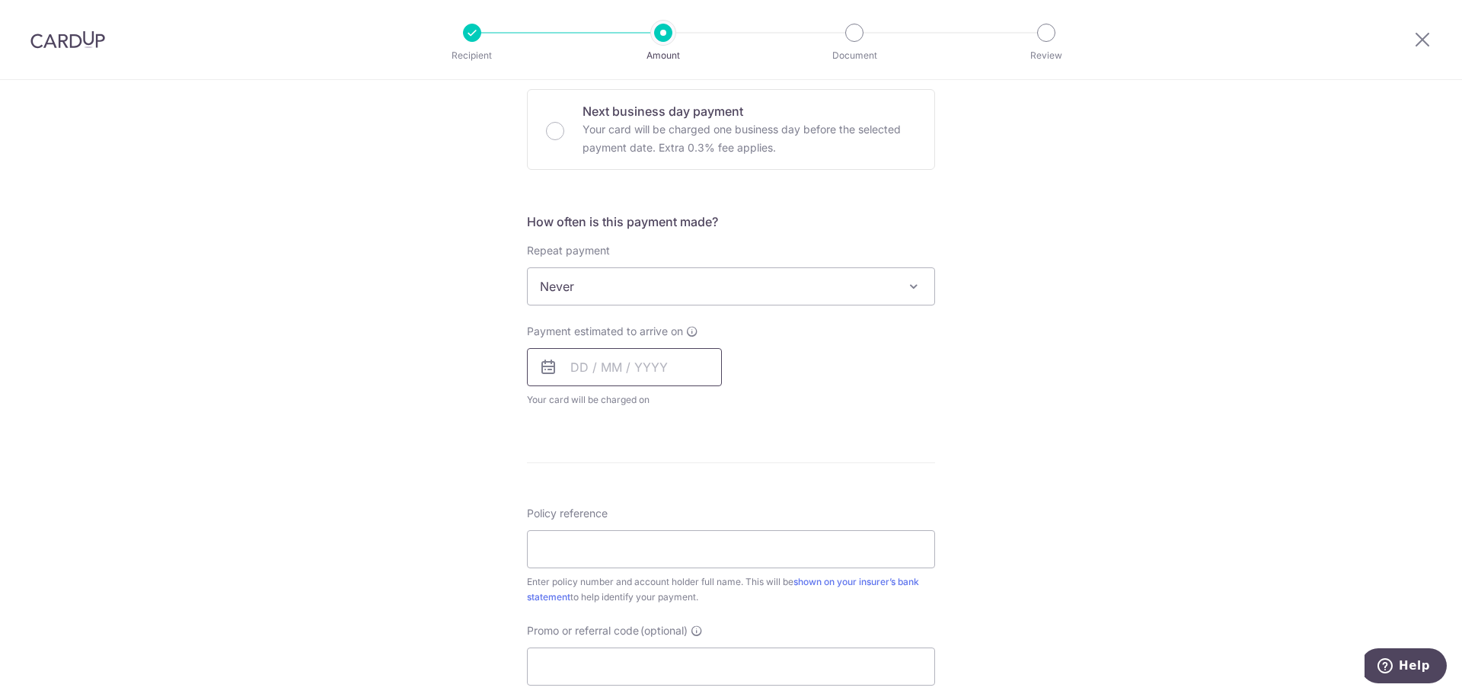
click at [579, 365] on input "text" at bounding box center [624, 367] width 195 height 38
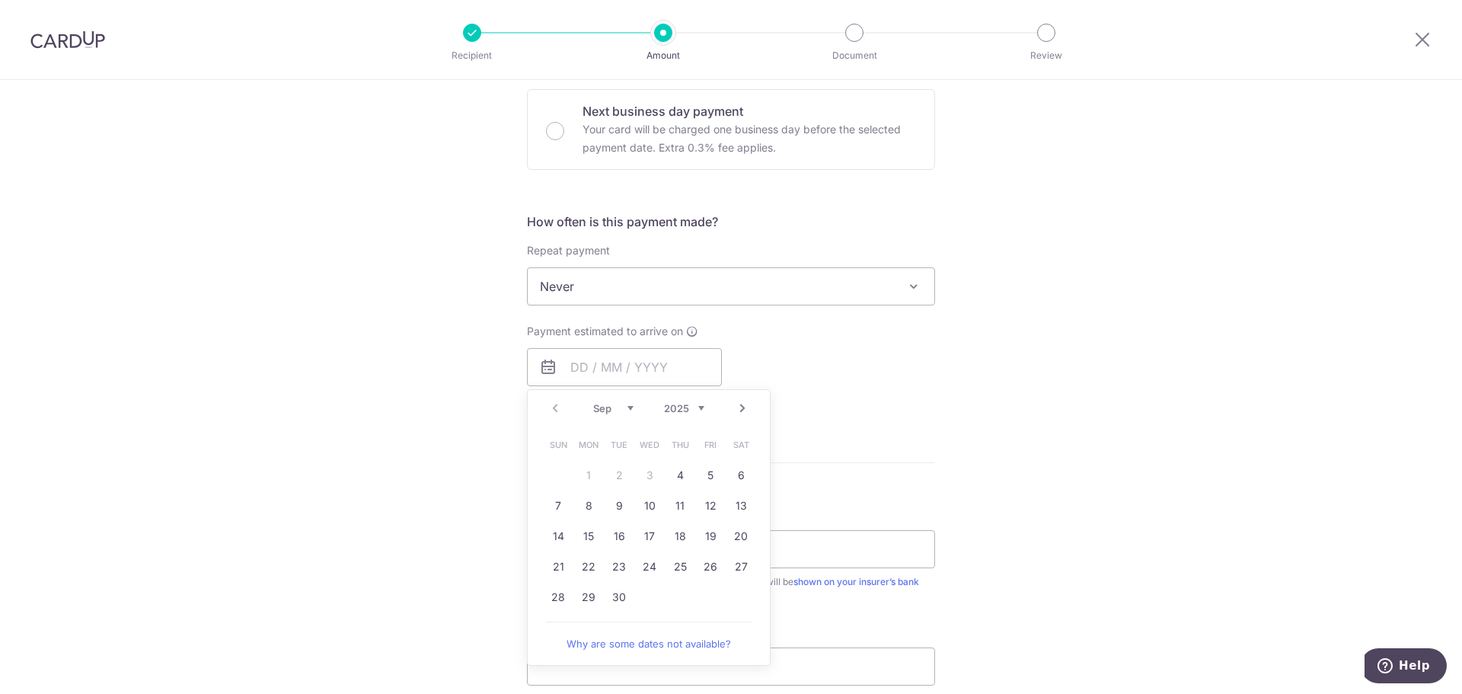
click at [984, 457] on div "Tell us more about your payment Enter payment amount SGD 10,000.00 10000.00 Car…" at bounding box center [731, 311] width 1462 height 1377
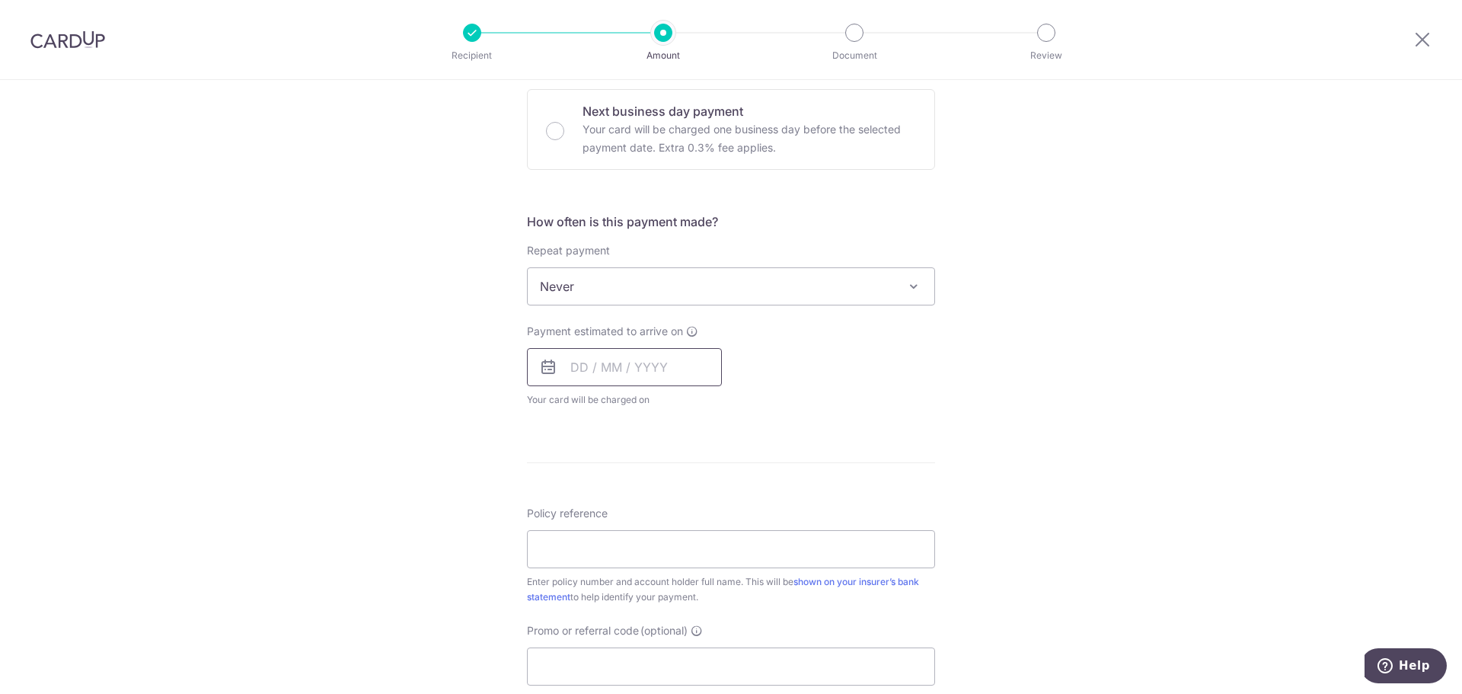
click at [572, 366] on input "text" at bounding box center [624, 367] width 195 height 38
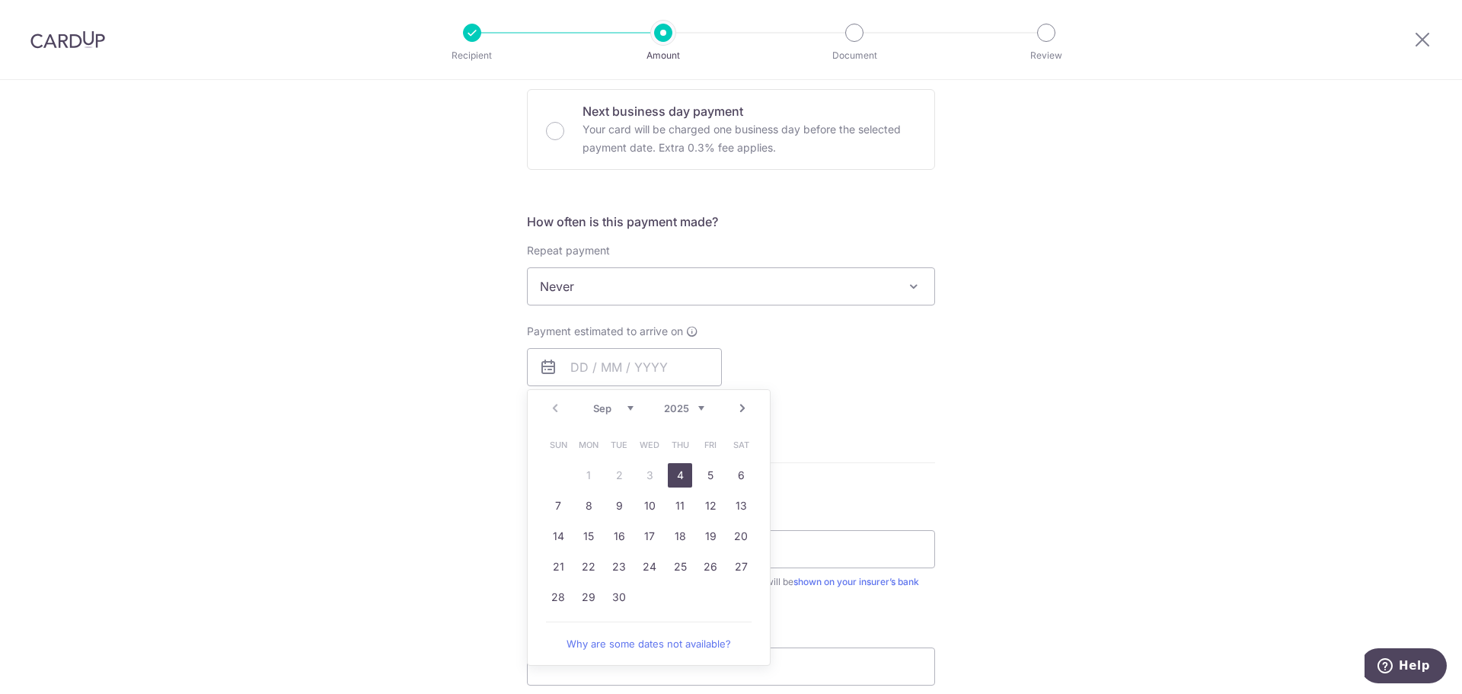
click at [679, 472] on link "4" at bounding box center [680, 475] width 24 height 24
type input "[DATE]"
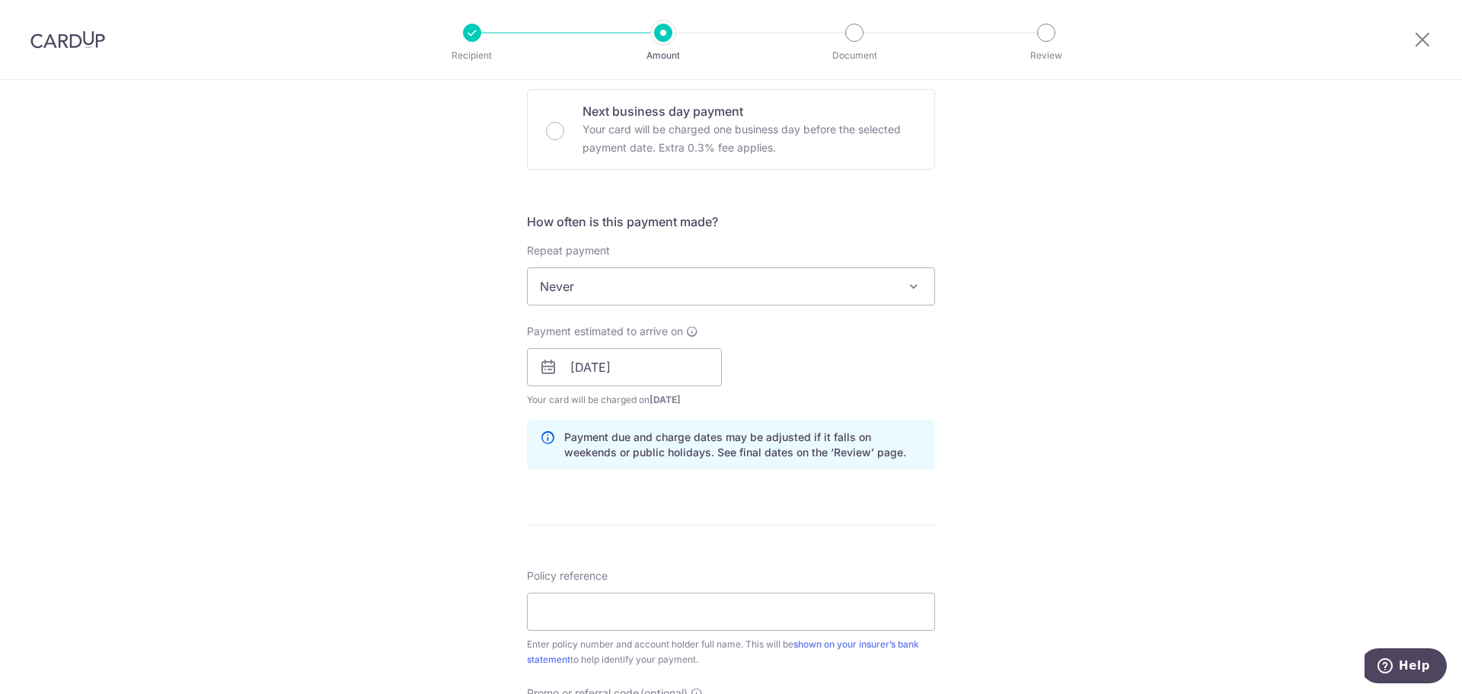
click at [1077, 402] on div "Tell us more about your payment Enter payment amount SGD 10,000.00 10000.00 Car…" at bounding box center [731, 343] width 1462 height 1440
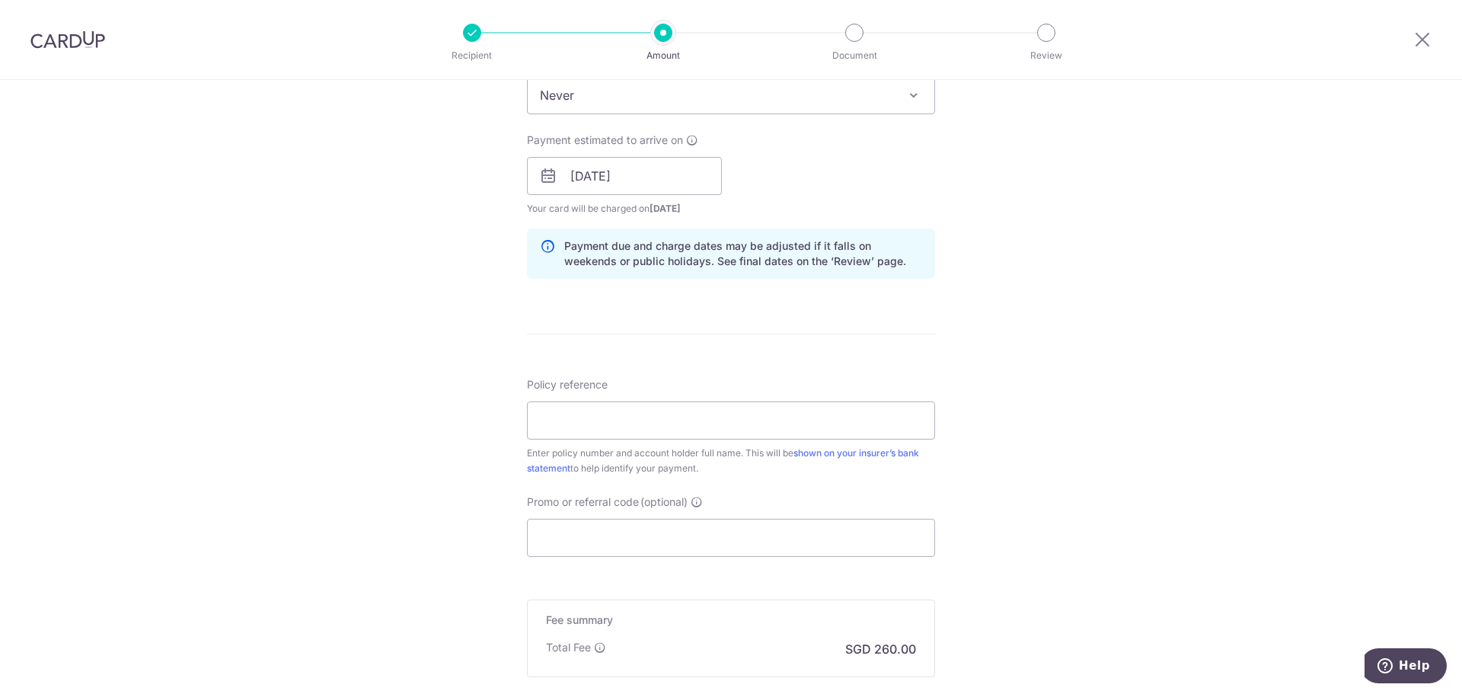
scroll to position [685, 0]
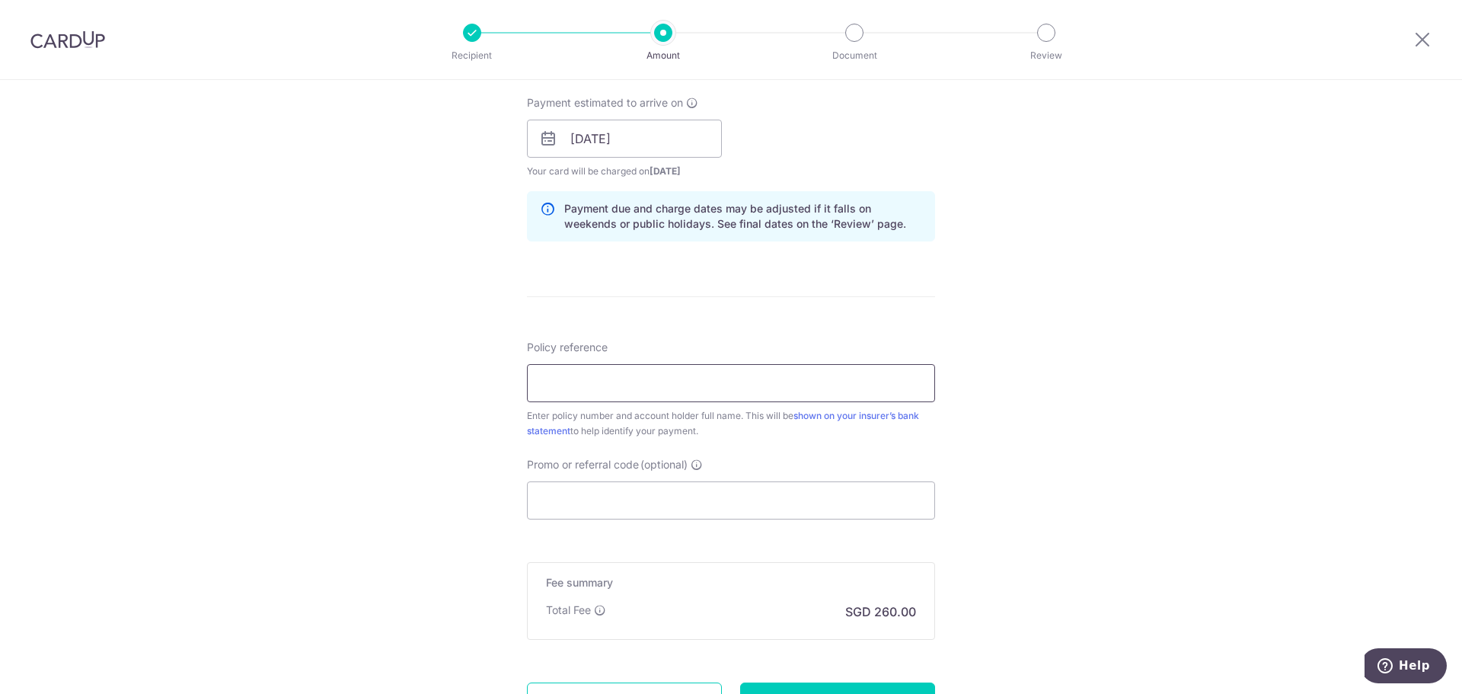
click at [879, 384] on input "Policy reference" at bounding box center [731, 383] width 408 height 38
paste input "2451788198"
type input "2451788198"
click at [723, 503] on input "Promo or referral code (optional)" at bounding box center [731, 500] width 408 height 38
paste input "OFF225 t"
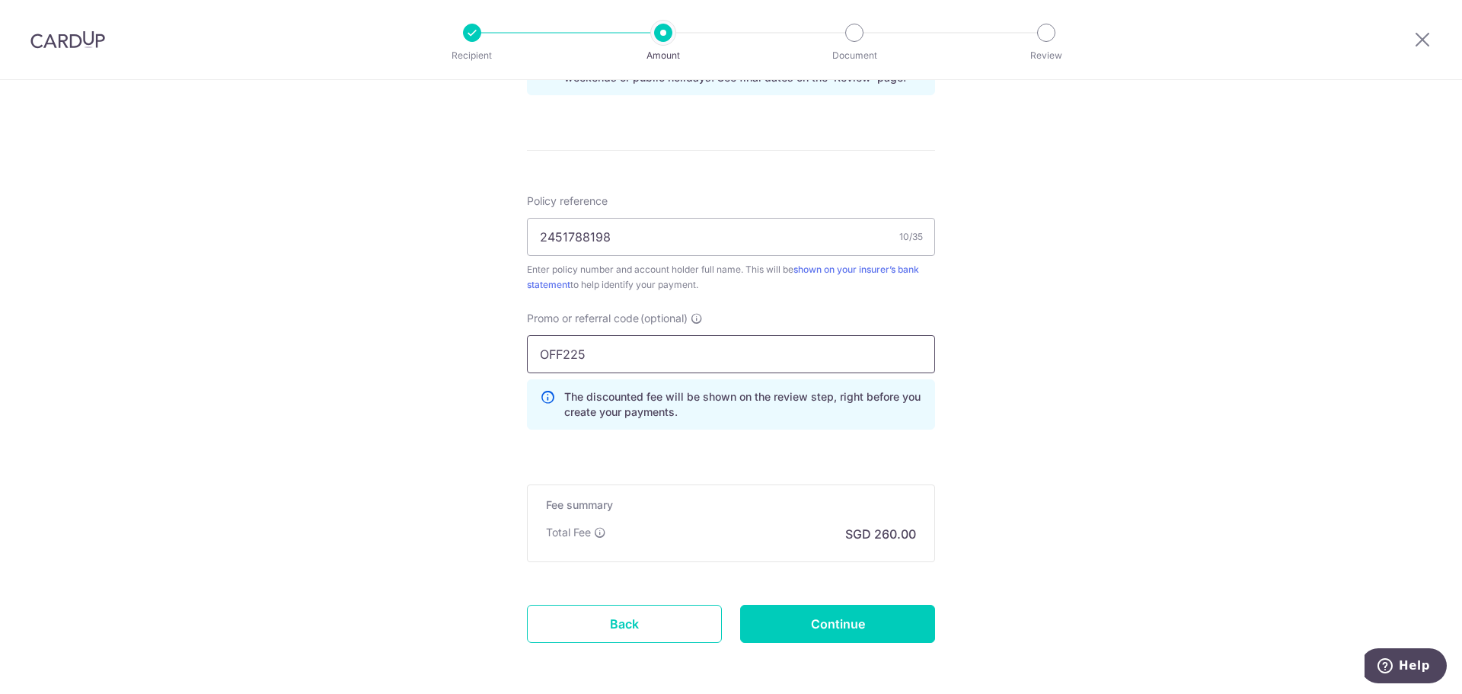
scroll to position [838, 0]
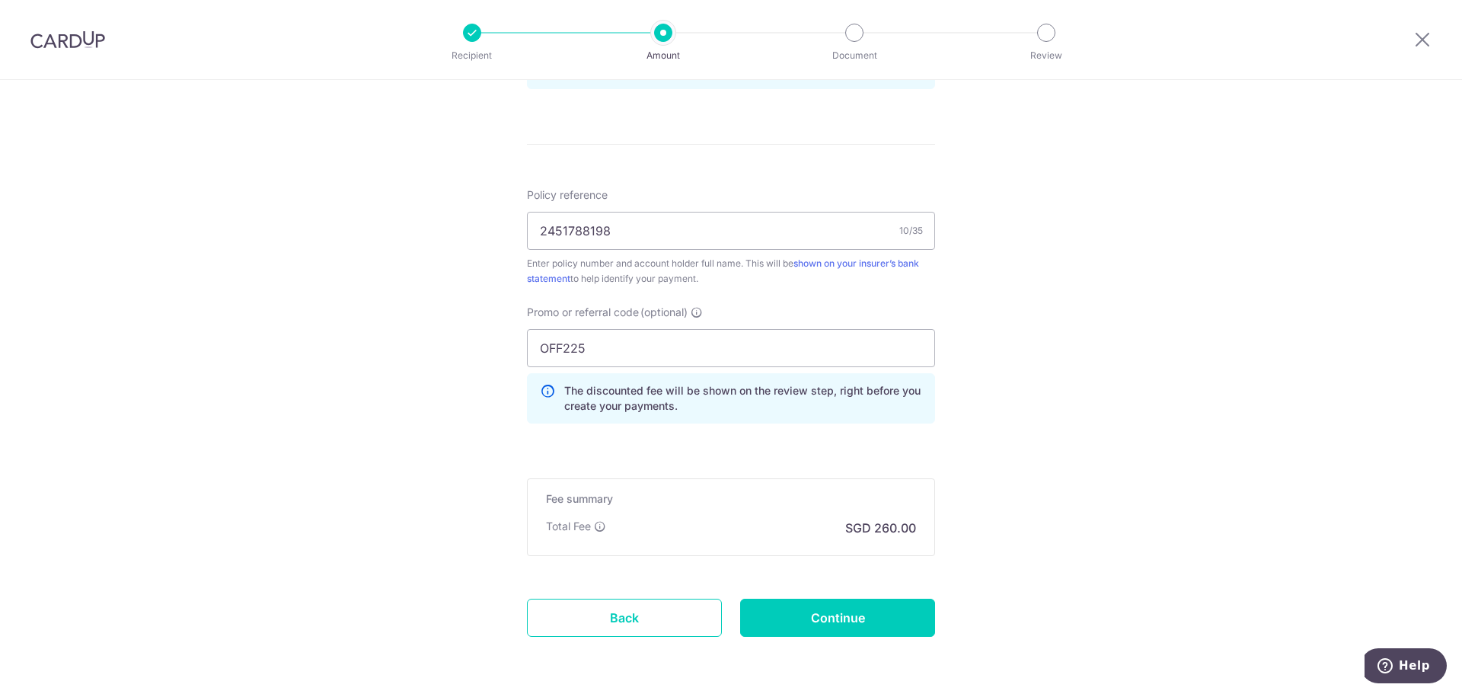
drag, startPoint x: 625, startPoint y: 344, endPoint x: 503, endPoint y: 344, distance: 121.8
paste input "MILELION"
type input "MILELION"
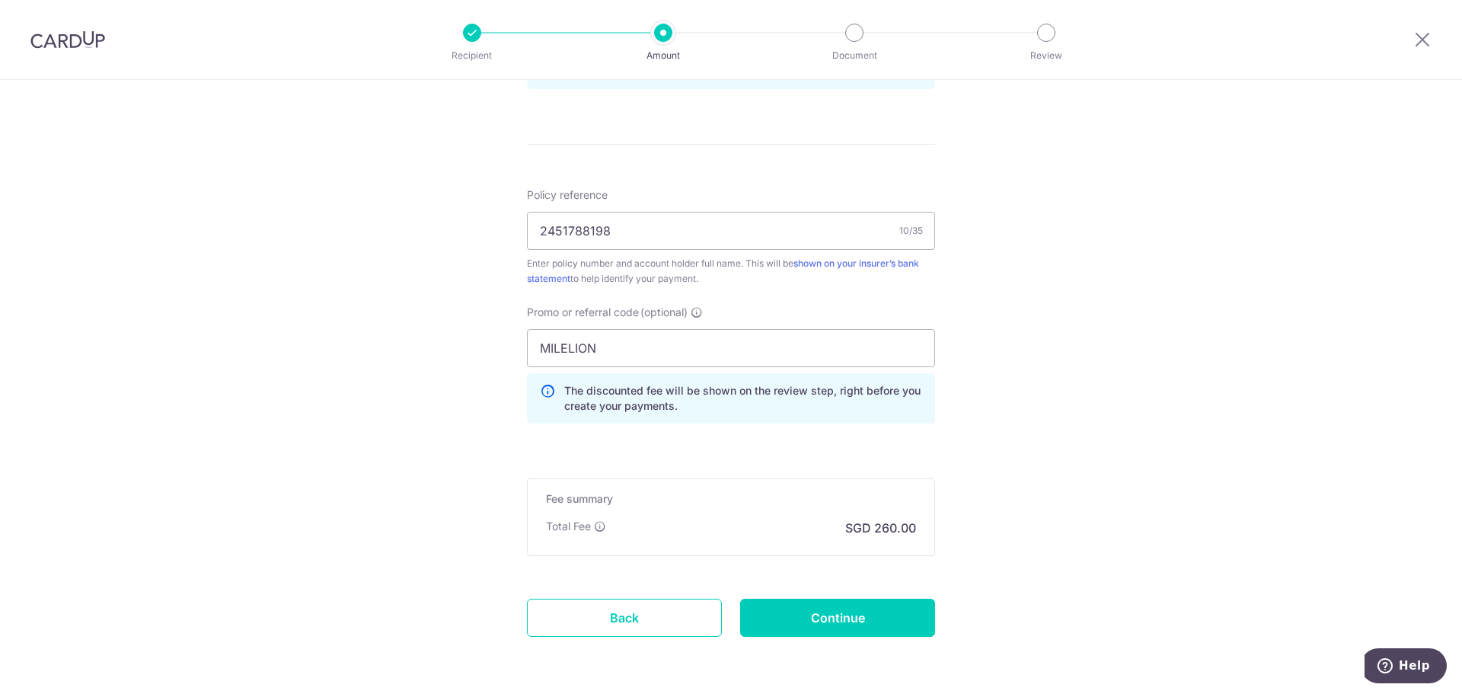
click at [840, 620] on input "Continue" at bounding box center [837, 617] width 195 height 38
type input "Create Schedule"
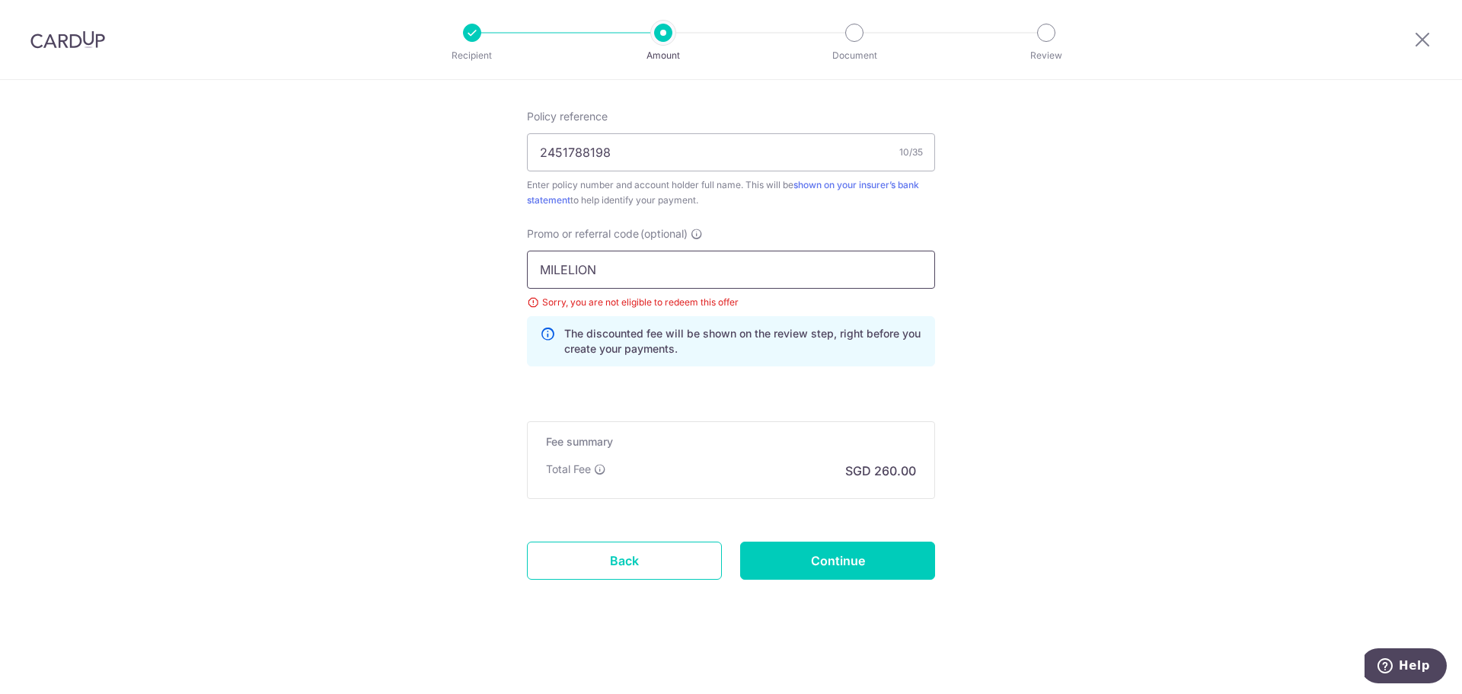
drag, startPoint x: 678, startPoint y: 273, endPoint x: 509, endPoint y: 273, distance: 169.0
paste input "OFF225"
type input "OFF225"
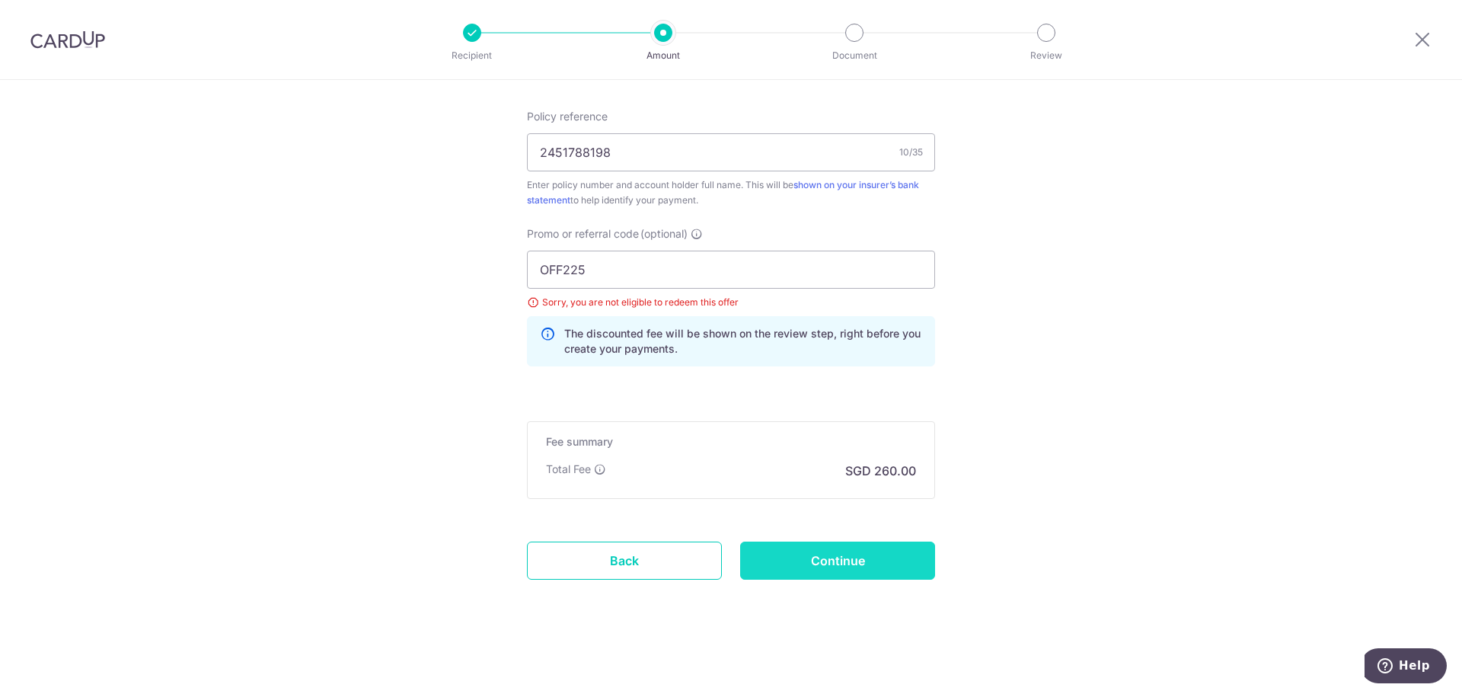
click at [876, 563] on input "Continue" at bounding box center [837, 560] width 195 height 38
type input "Update Schedule"
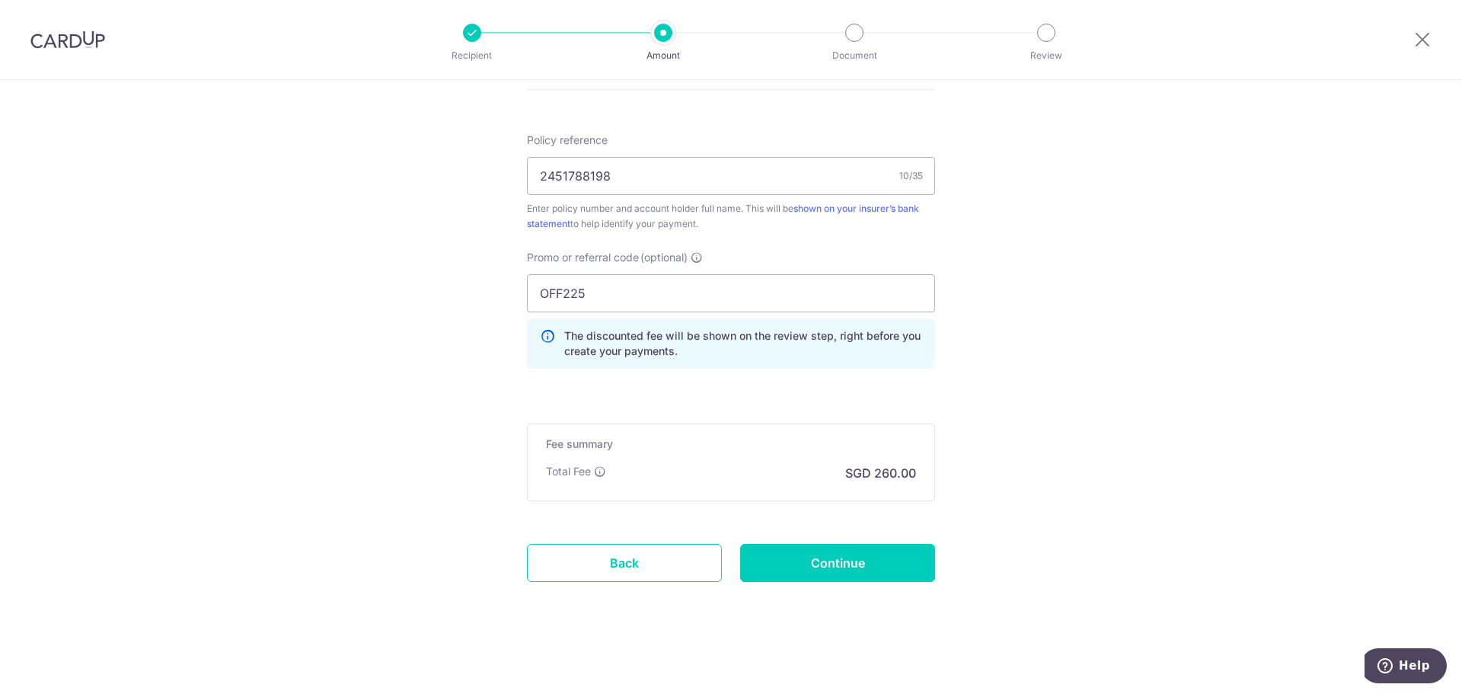
scroll to position [895, 0]
drag, startPoint x: 630, startPoint y: 291, endPoint x: 462, endPoint y: 292, distance: 167.5
paste input "CBC90N15"
type input "OCBC90N155"
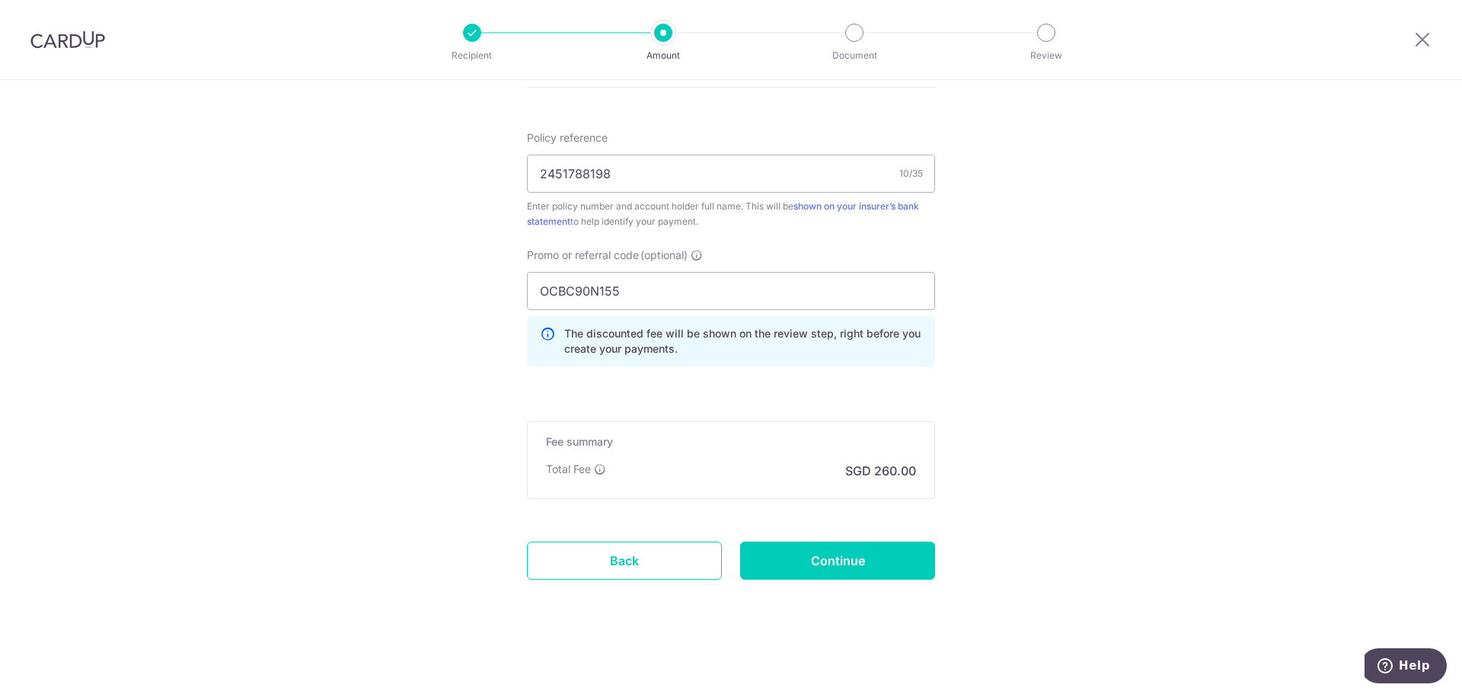
click at [870, 554] on input "Continue" at bounding box center [837, 560] width 195 height 38
type input "Update Schedule"
